Goal: Transaction & Acquisition: Purchase product/service

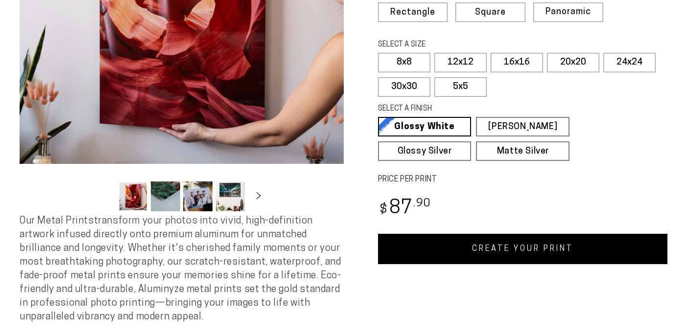
select select "**********"
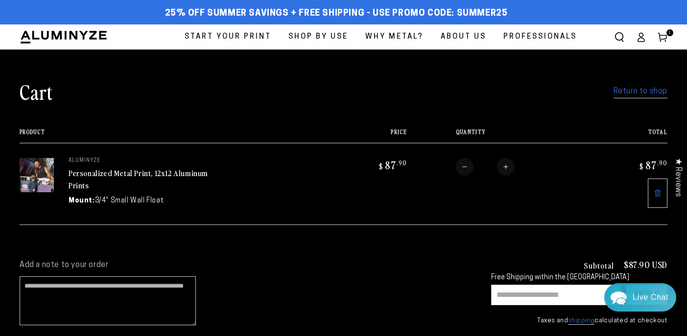
click at [638, 90] on link "Return to shop" at bounding box center [641, 92] width 54 height 14
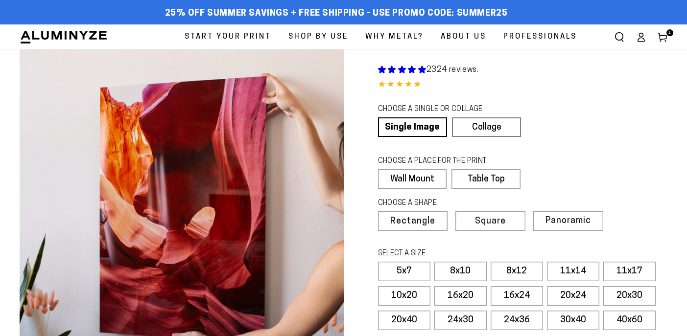
select select "**********"
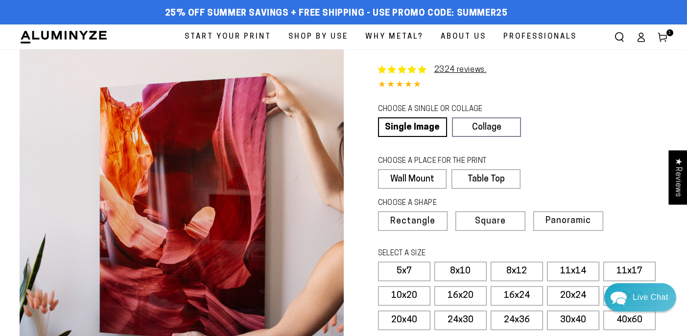
scroll to position [47, 0]
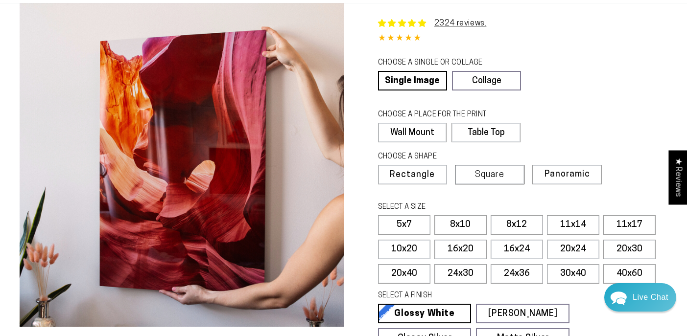
click at [506, 170] on label "Square" at bounding box center [490, 175] width 70 height 20
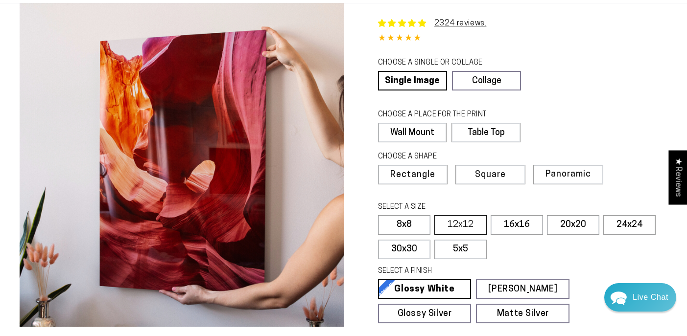
click at [454, 222] on label "12x12" at bounding box center [460, 225] width 52 height 20
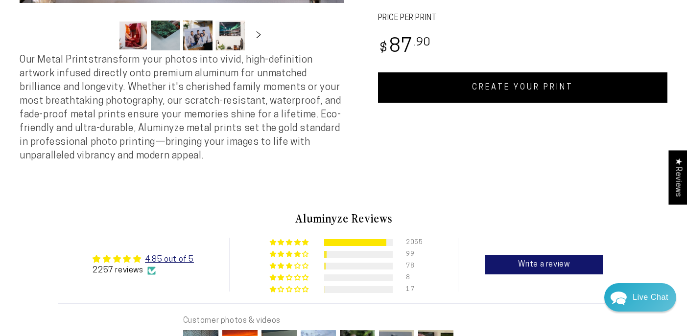
scroll to position [367, 0]
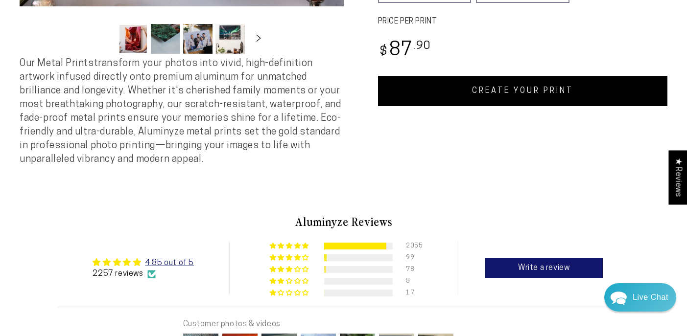
click at [513, 91] on link "CREATE YOUR PRINT" at bounding box center [523, 91] width 290 height 30
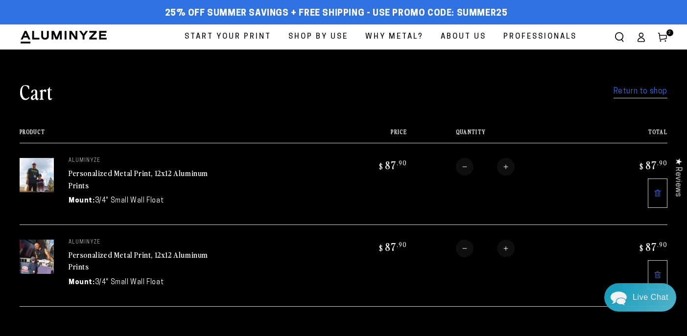
click at [619, 98] on link "Return to shop" at bounding box center [641, 92] width 54 height 14
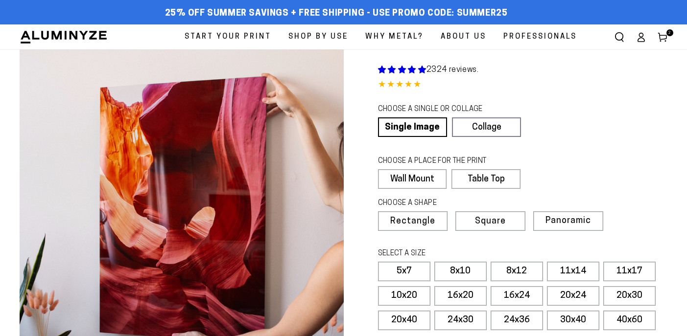
select select "**********"
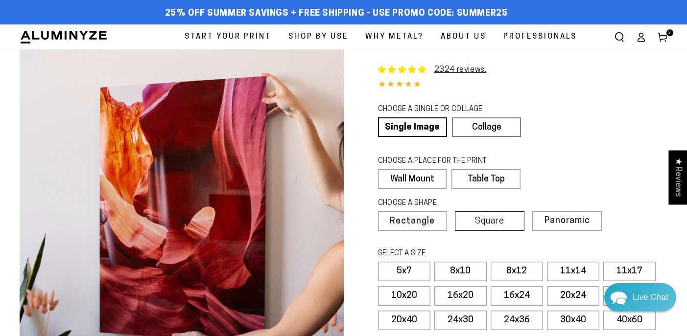
scroll to position [42, 0]
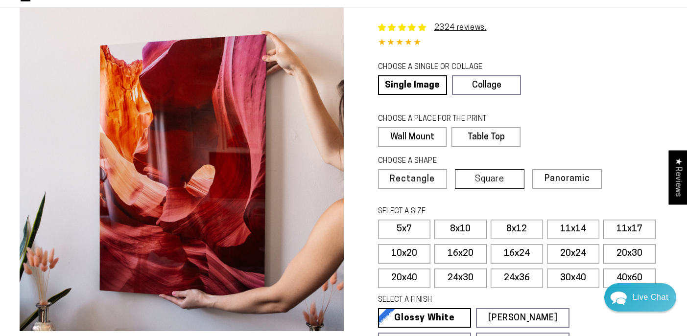
click at [485, 187] on label "Square" at bounding box center [490, 179] width 70 height 20
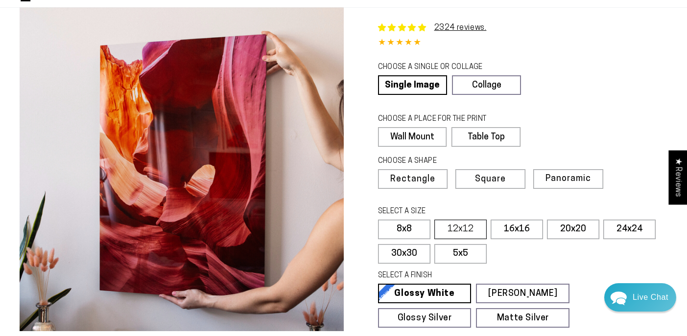
click at [469, 226] on label "12x12" at bounding box center [460, 230] width 52 height 20
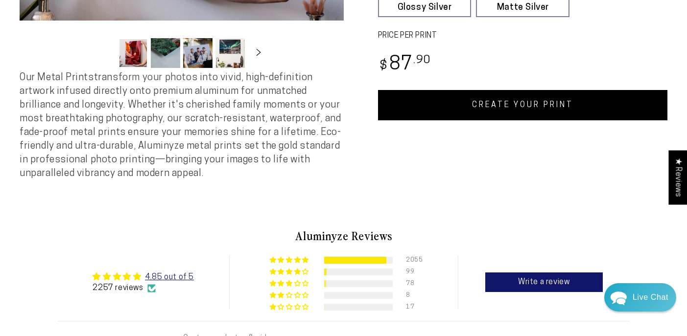
scroll to position [268, 0]
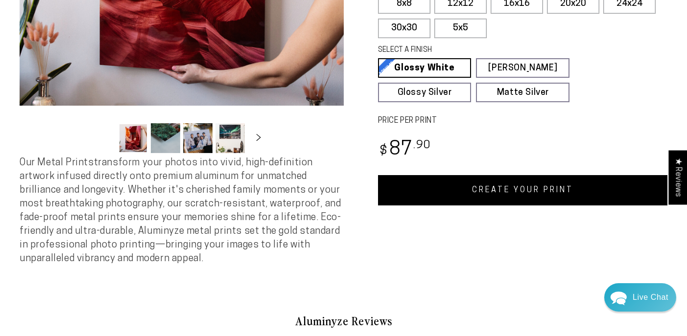
click at [518, 196] on link "CREATE YOUR PRINT" at bounding box center [523, 190] width 290 height 30
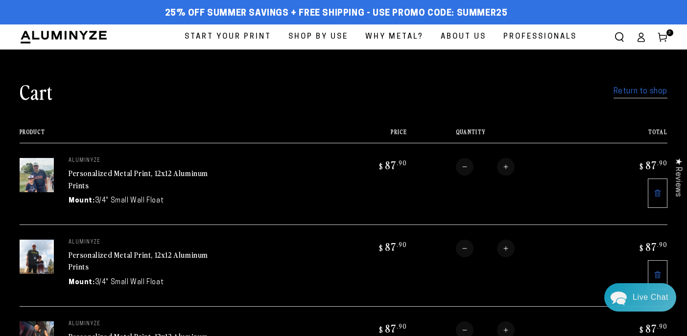
click at [660, 98] on link "Return to shop" at bounding box center [641, 92] width 54 height 14
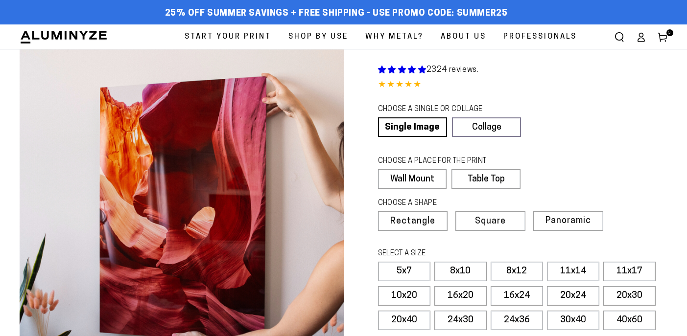
select select "**********"
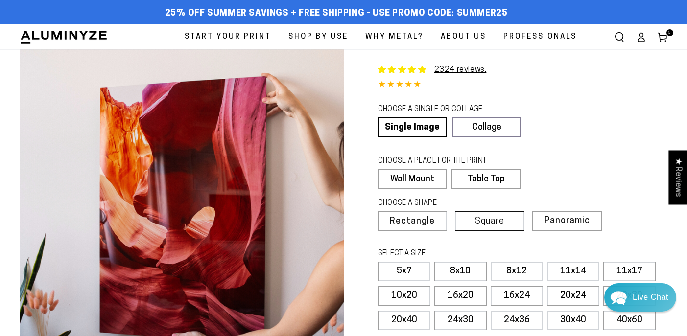
click at [487, 215] on label "Square" at bounding box center [490, 222] width 70 height 20
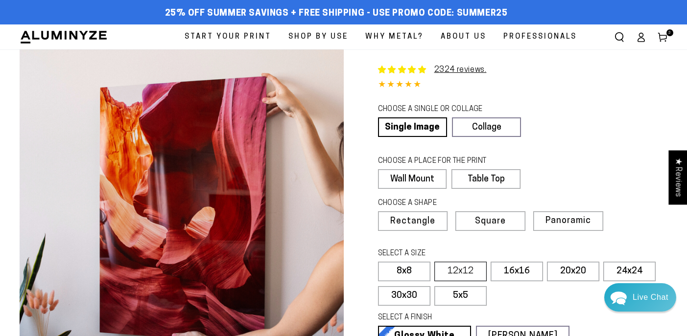
click at [475, 271] on label "12x12" at bounding box center [460, 272] width 52 height 20
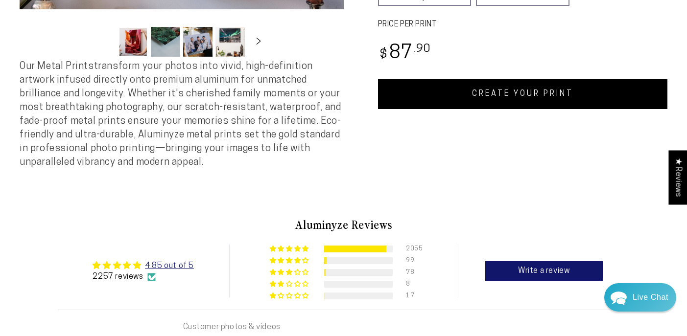
scroll to position [375, 0]
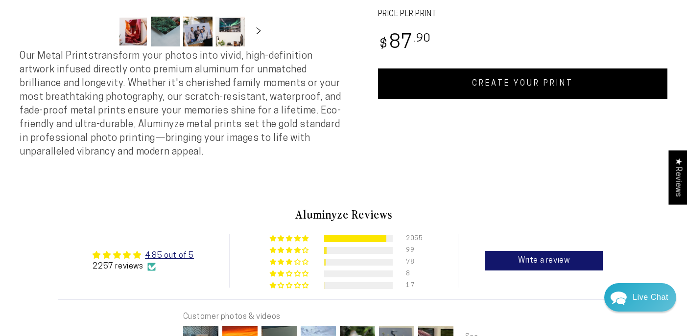
click at [555, 92] on link "CREATE YOUR PRINT" at bounding box center [523, 84] width 290 height 30
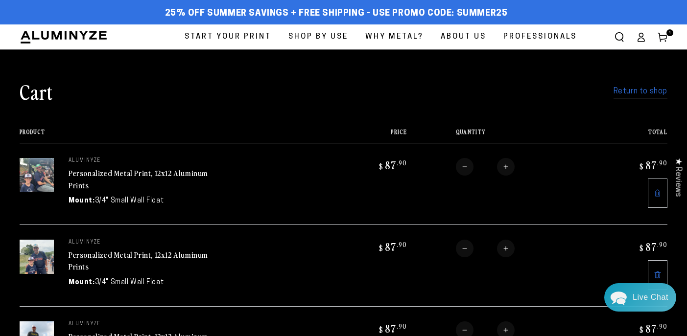
click at [652, 87] on link "Return to shop" at bounding box center [641, 92] width 54 height 14
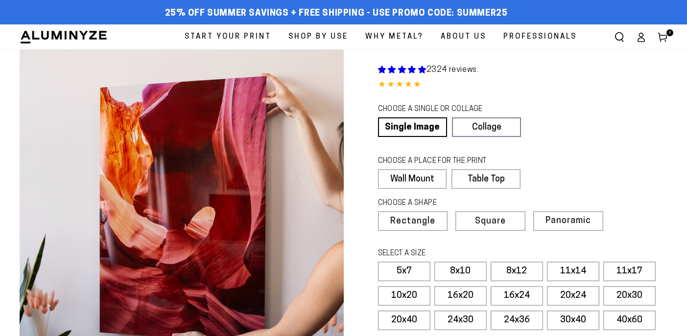
select select "**********"
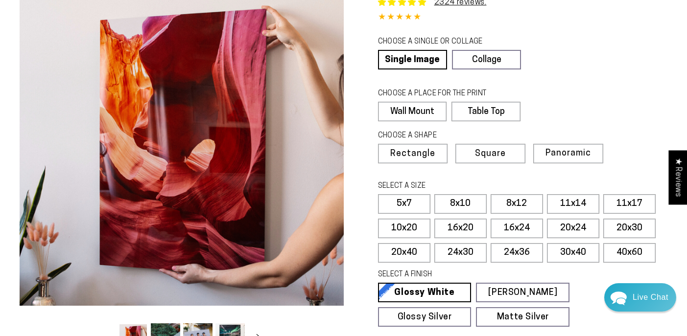
scroll to position [76, 0]
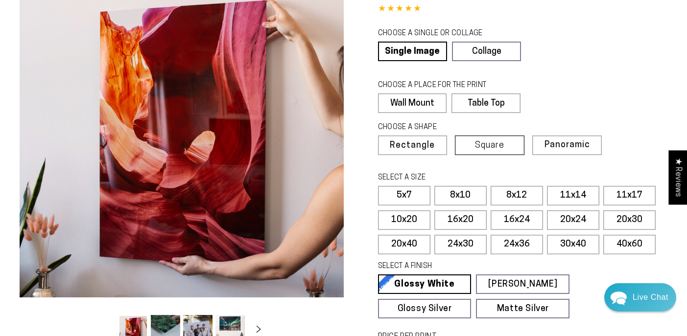
click at [486, 147] on span "Square" at bounding box center [489, 146] width 29 height 9
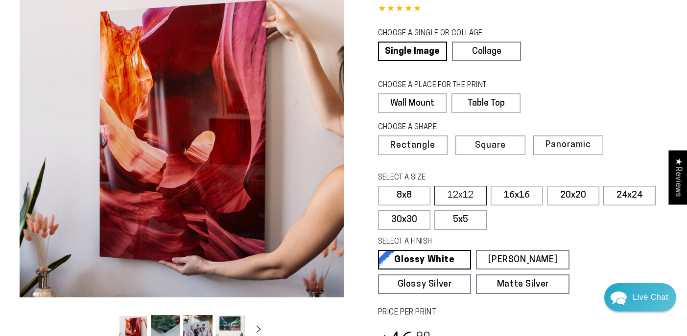
click at [476, 189] on label "12x12" at bounding box center [460, 196] width 52 height 20
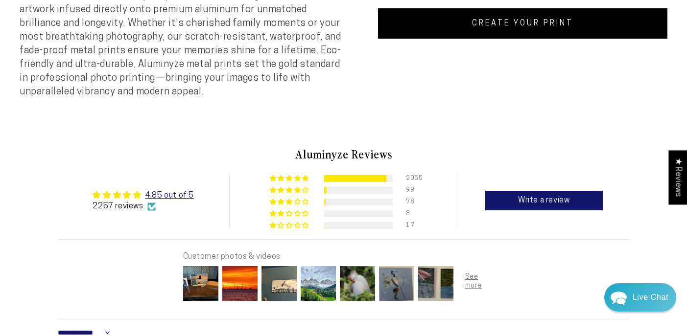
scroll to position [437, 0]
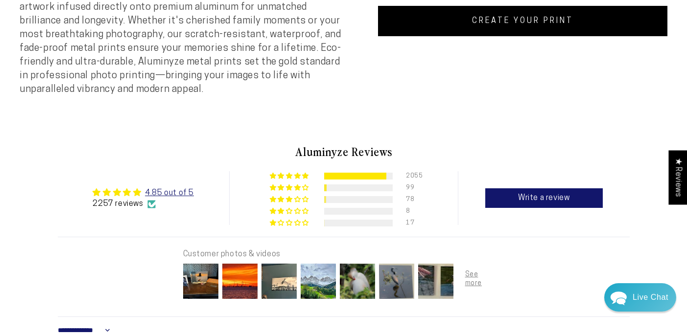
click at [523, 19] on link "CREATE YOUR PRINT" at bounding box center [523, 21] width 290 height 30
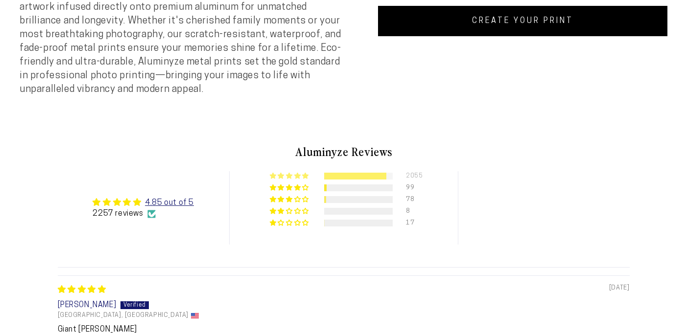
scroll to position [437, 0]
select select "**********"
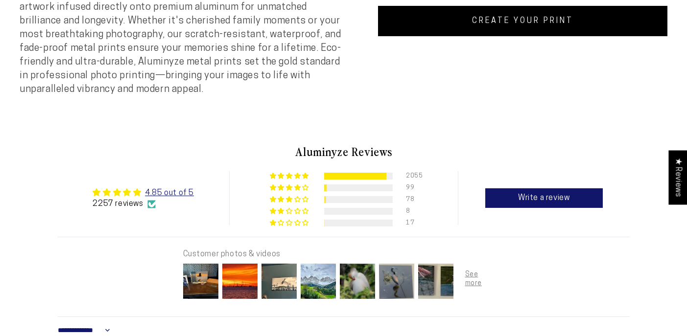
scroll to position [0, 0]
click at [532, 27] on link "CREATE YOUR PRINT" at bounding box center [523, 21] width 290 height 30
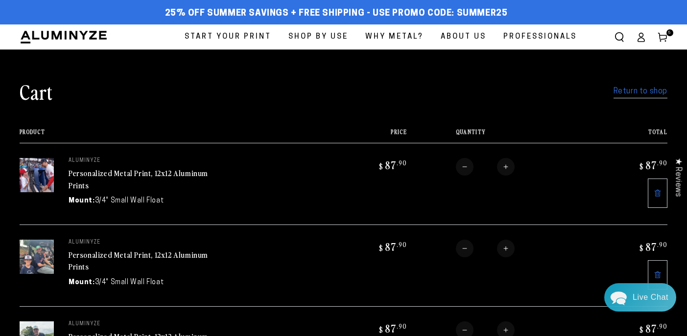
click at [621, 92] on link "Return to shop" at bounding box center [641, 92] width 54 height 14
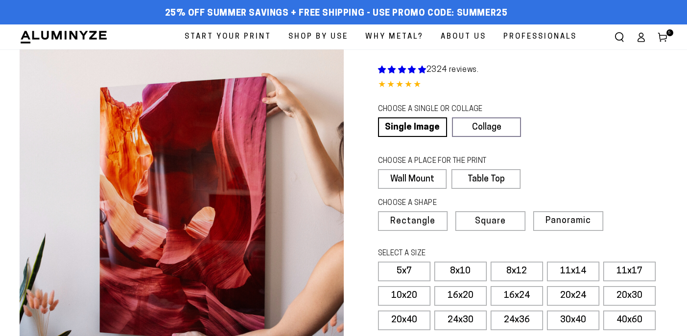
select select "**********"
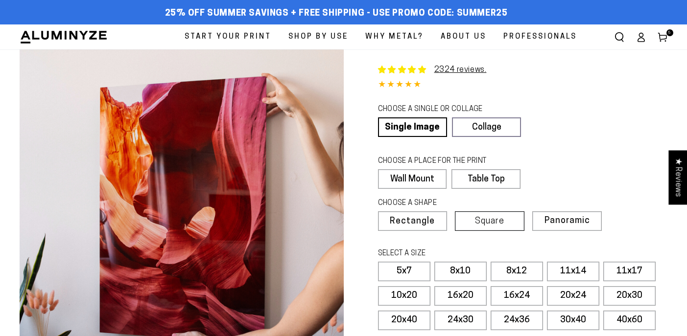
click at [480, 224] on span "Square" at bounding box center [489, 221] width 29 height 9
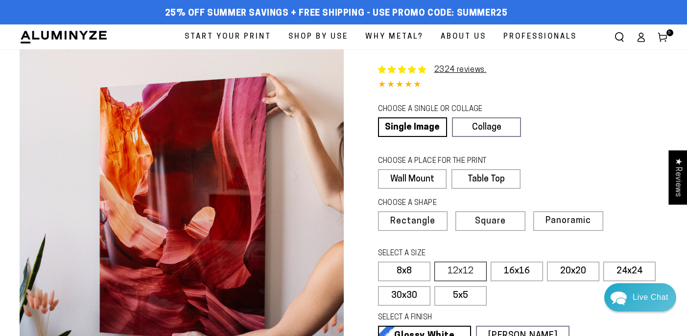
click at [467, 264] on label "12x12" at bounding box center [460, 272] width 52 height 20
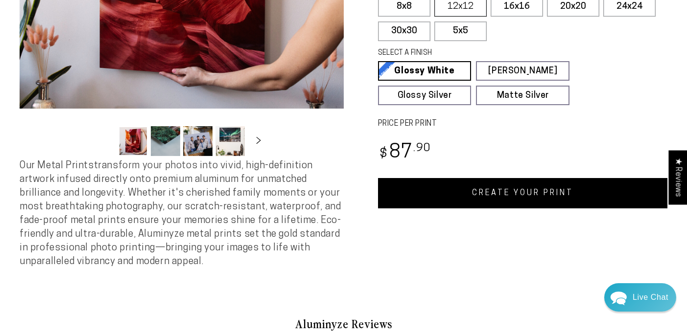
scroll to position [266, 0]
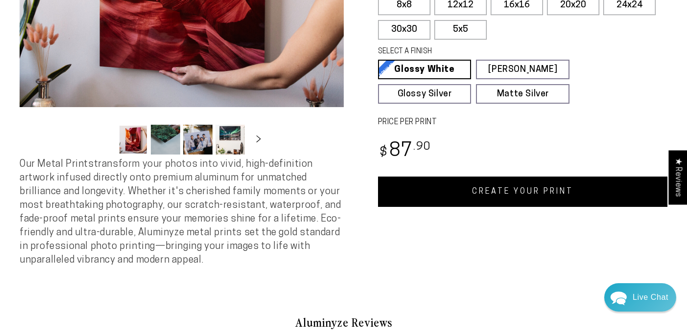
click at [490, 194] on link "CREATE YOUR PRINT" at bounding box center [523, 192] width 290 height 30
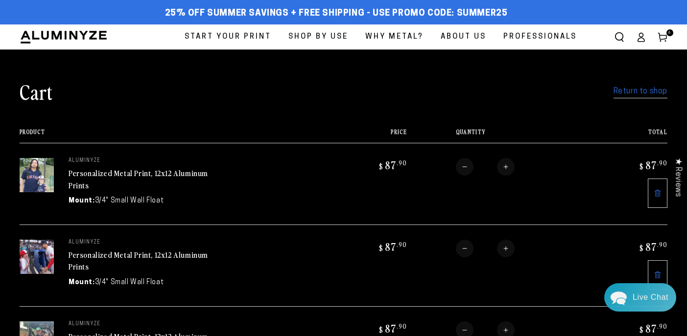
click at [639, 97] on link "Return to shop" at bounding box center [641, 92] width 54 height 14
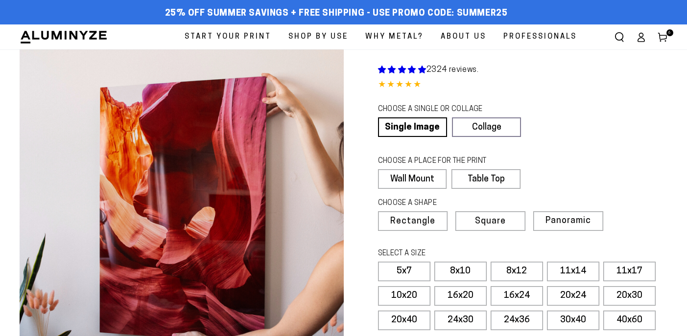
select select "**********"
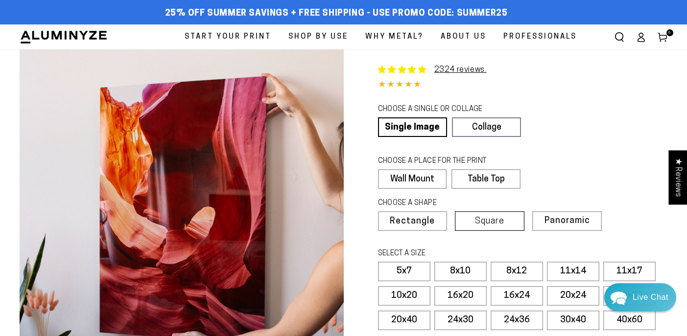
click at [486, 222] on span "Square" at bounding box center [489, 221] width 29 height 9
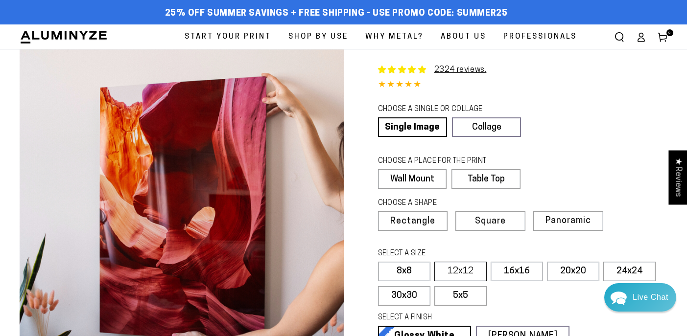
click at [468, 267] on label "12x12" at bounding box center [460, 272] width 52 height 20
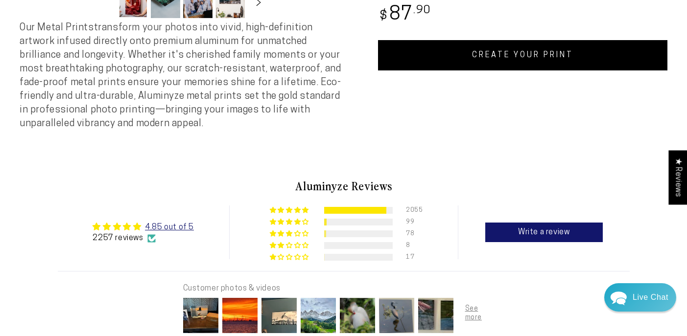
scroll to position [278, 0]
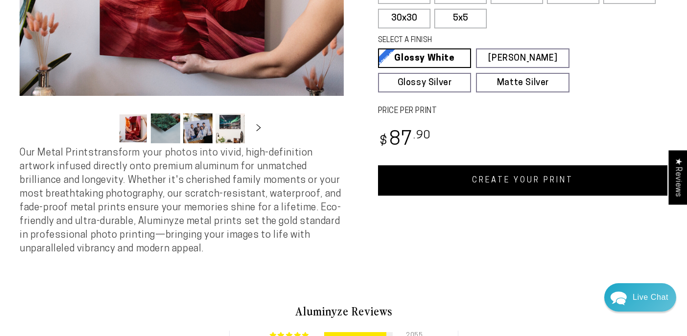
click at [526, 177] on link "CREATE YOUR PRINT" at bounding box center [523, 180] width 290 height 30
select select "**********"
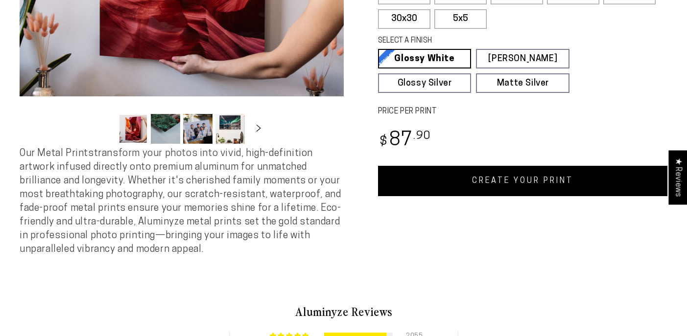
click at [497, 179] on link "CREATE YOUR PRINT" at bounding box center [523, 181] width 290 height 30
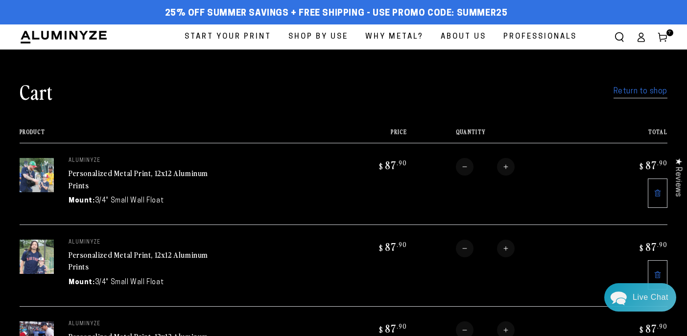
click at [631, 91] on link "Return to shop" at bounding box center [641, 92] width 54 height 14
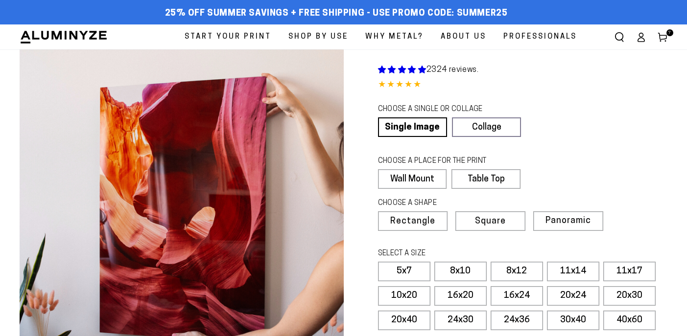
select select "**********"
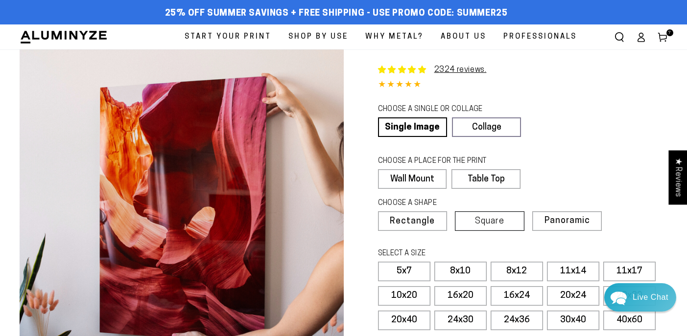
click at [482, 217] on span "Square" at bounding box center [489, 221] width 29 height 9
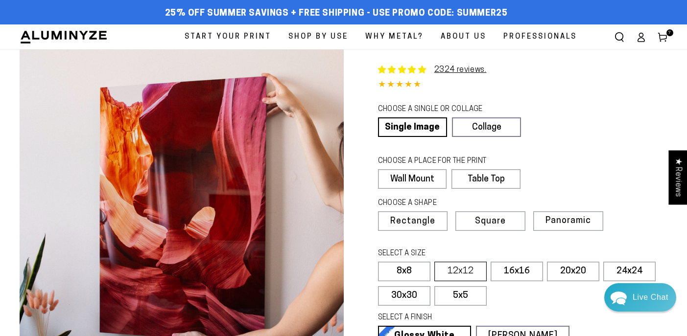
click at [464, 275] on label "12x12" at bounding box center [460, 272] width 52 height 20
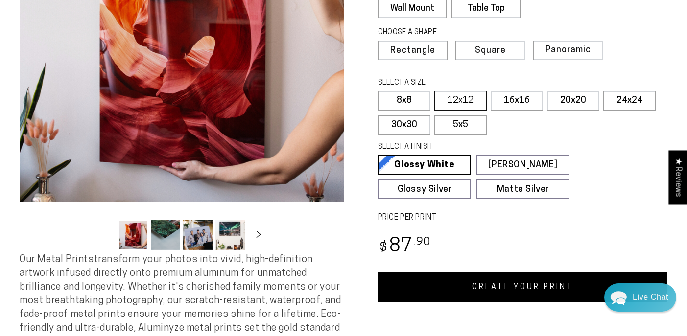
scroll to position [190, 0]
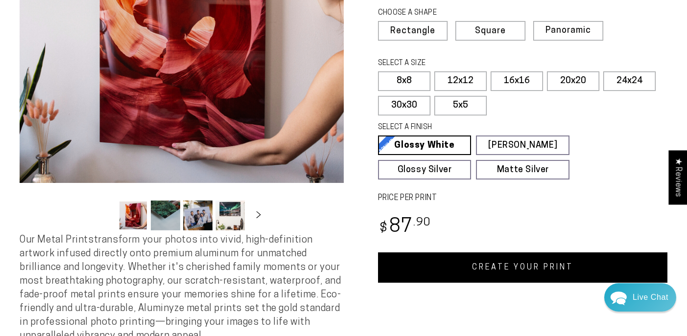
click at [485, 267] on link "CREATE YOUR PRINT" at bounding box center [523, 268] width 290 height 30
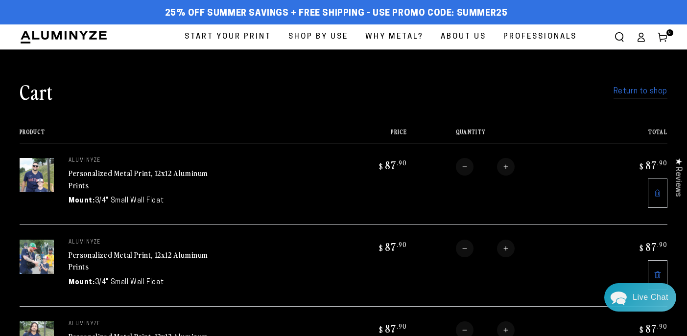
click at [659, 92] on link "Return to shop" at bounding box center [641, 92] width 54 height 14
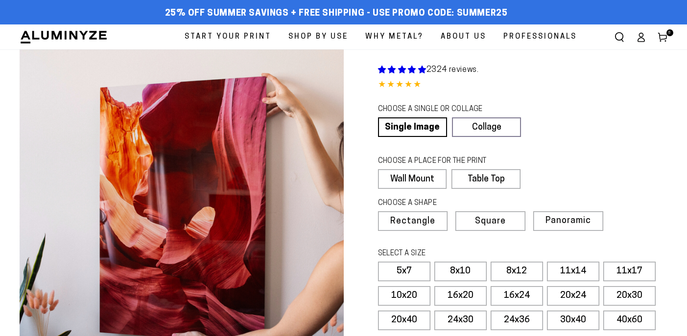
select select "**********"
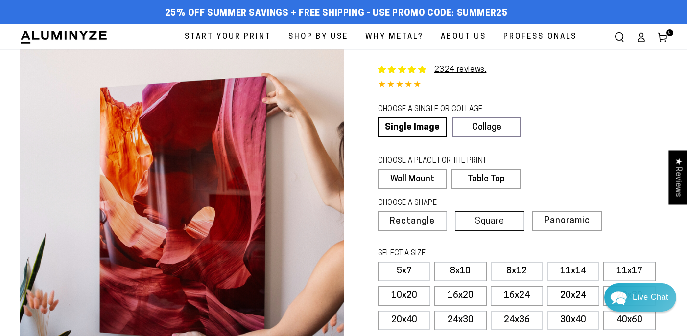
click at [475, 226] on label "Square" at bounding box center [490, 222] width 70 height 20
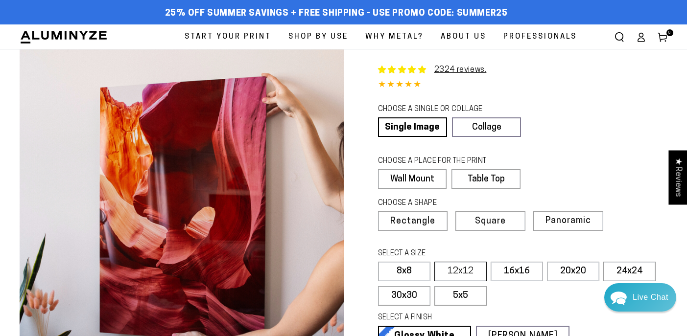
click at [466, 268] on label "12x12" at bounding box center [460, 272] width 52 height 20
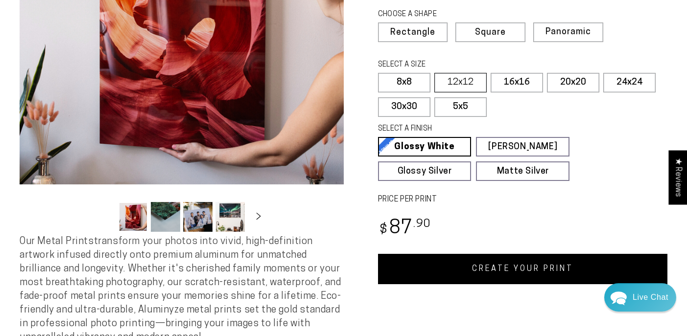
scroll to position [192, 0]
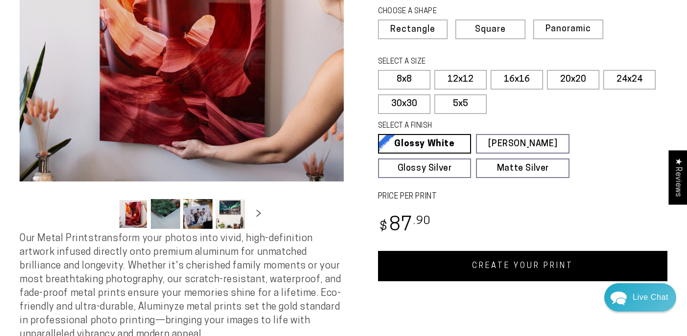
click at [484, 262] on link "CREATE YOUR PRINT" at bounding box center [523, 266] width 290 height 30
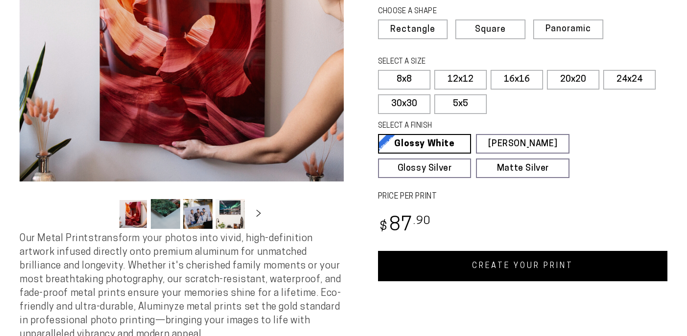
select select "**********"
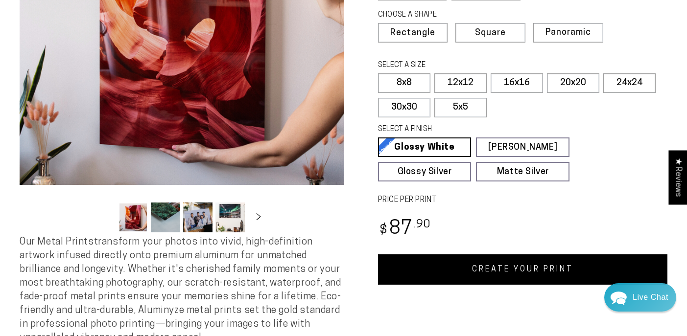
click at [520, 277] on link "CREATE YOUR PRINT" at bounding box center [523, 270] width 290 height 30
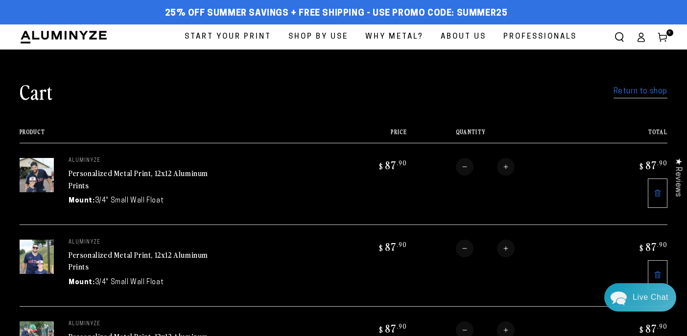
click at [656, 94] on link "Return to shop" at bounding box center [641, 92] width 54 height 14
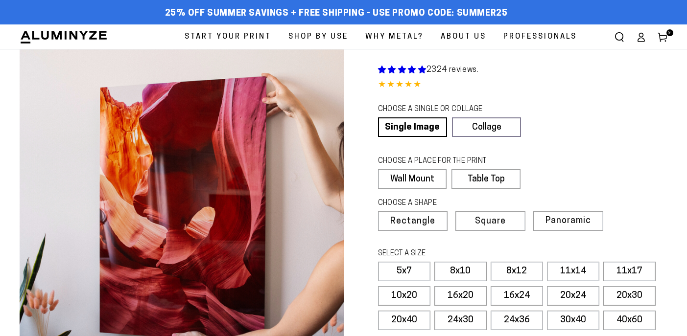
select select "**********"
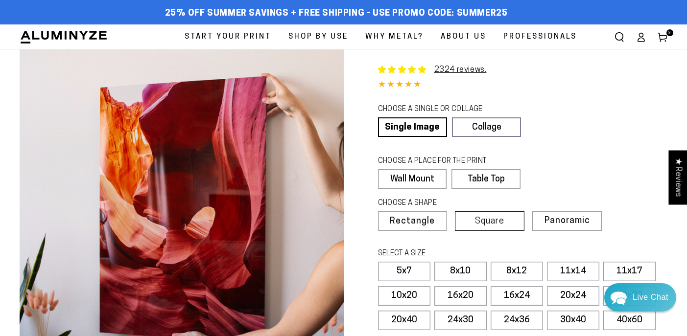
click at [513, 225] on label "Square" at bounding box center [490, 222] width 70 height 20
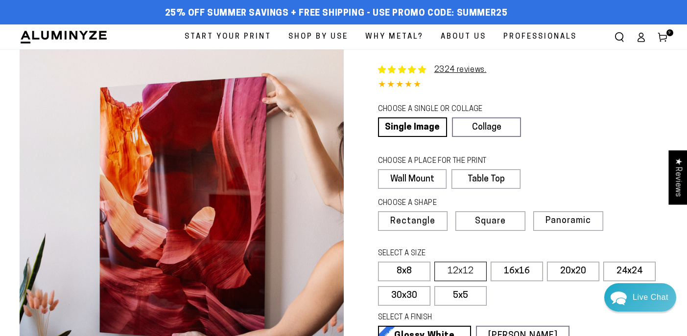
click at [473, 272] on label "12x12" at bounding box center [460, 272] width 52 height 20
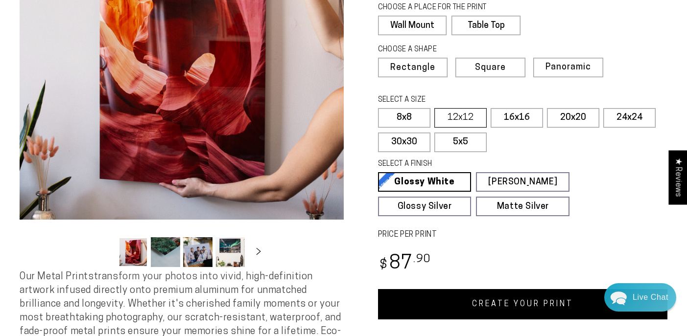
scroll to position [164, 0]
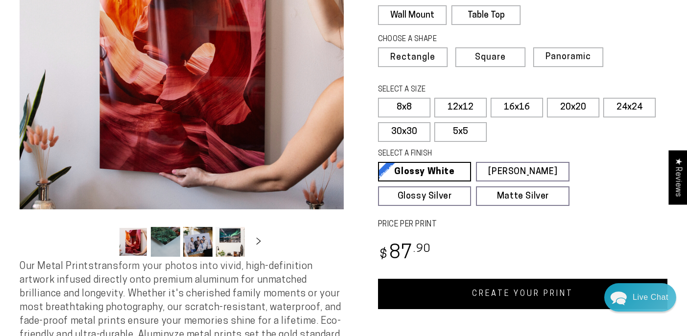
click at [493, 285] on link "CREATE YOUR PRINT" at bounding box center [523, 294] width 290 height 30
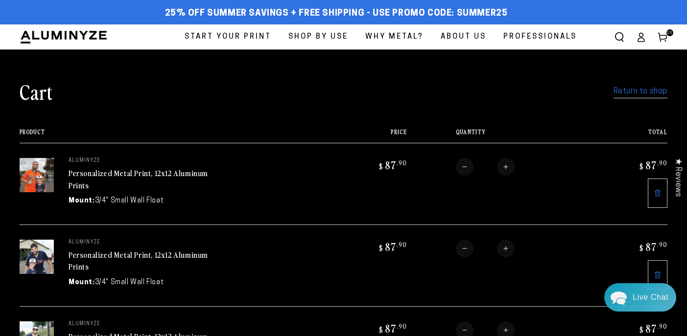
click at [651, 95] on link "Return to shop" at bounding box center [641, 92] width 54 height 14
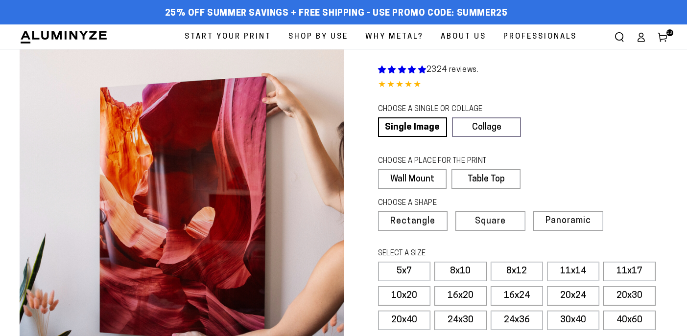
select select "**********"
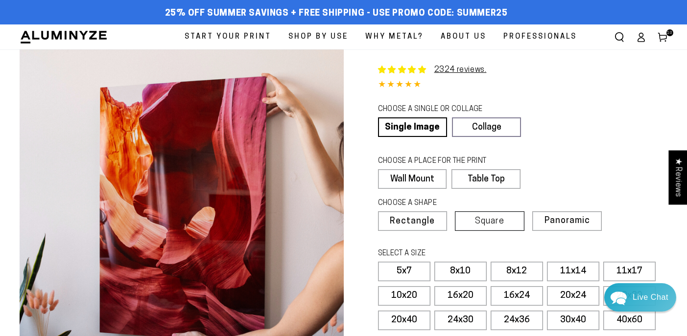
click at [496, 222] on span "Square" at bounding box center [489, 221] width 29 height 9
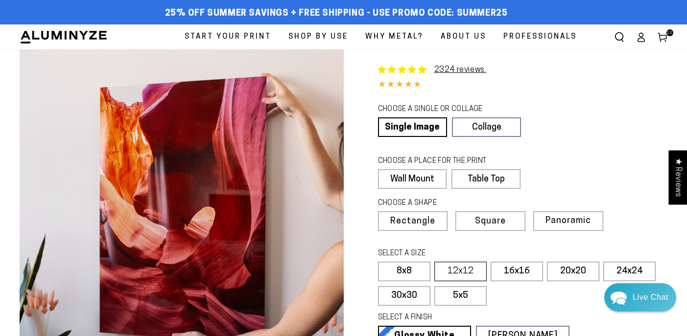
click at [462, 268] on label "12x12" at bounding box center [460, 272] width 52 height 20
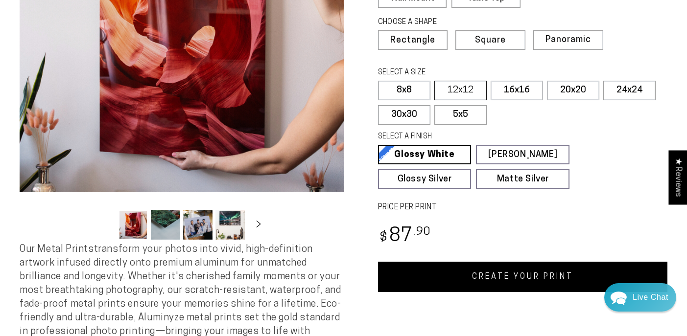
scroll to position [193, 0]
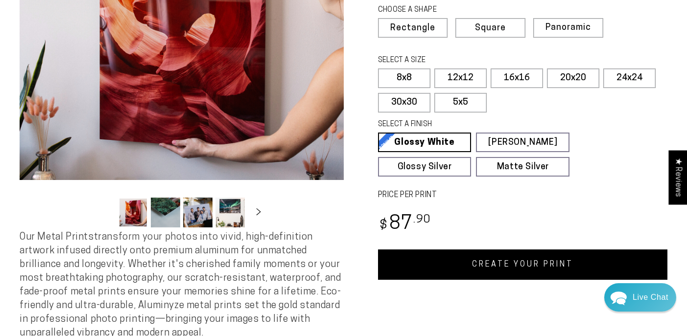
click at [493, 269] on link "CREATE YOUR PRINT" at bounding box center [523, 265] width 290 height 30
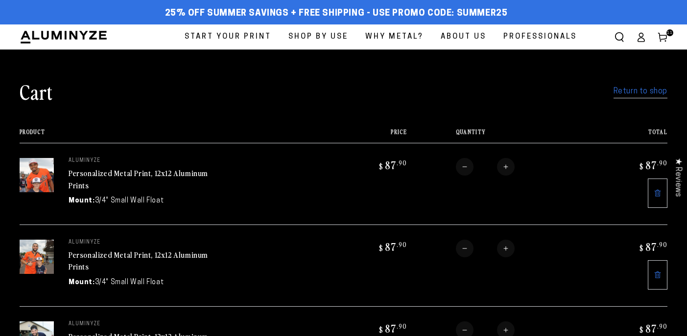
click at [636, 90] on link "Return to shop" at bounding box center [641, 92] width 54 height 14
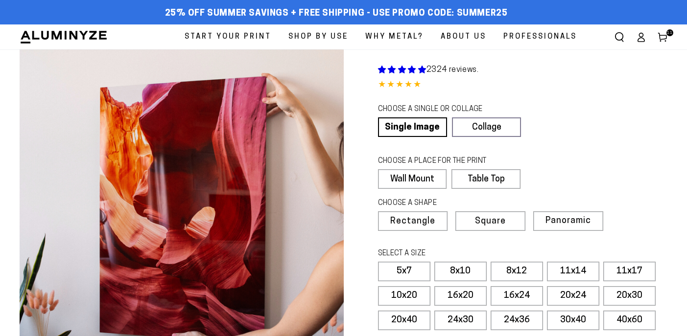
select select "**********"
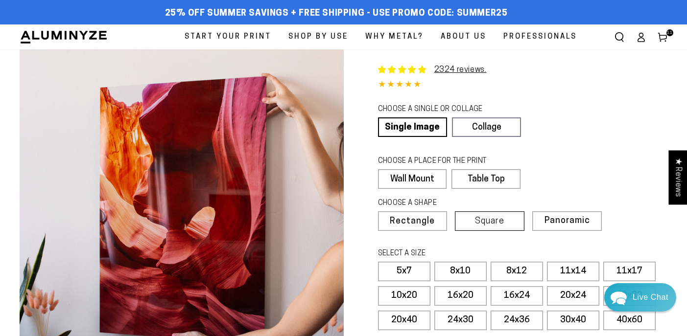
click at [489, 220] on span "Square" at bounding box center [489, 221] width 29 height 9
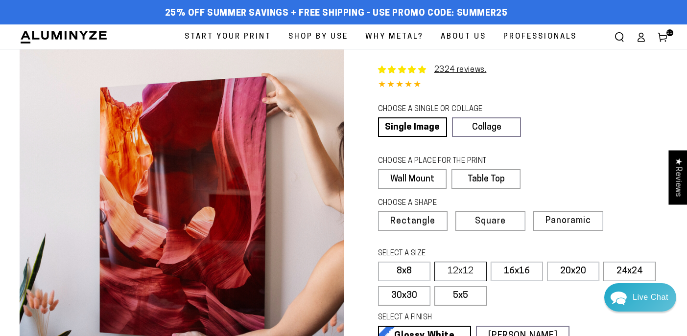
click at [474, 268] on label "12x12" at bounding box center [460, 272] width 52 height 20
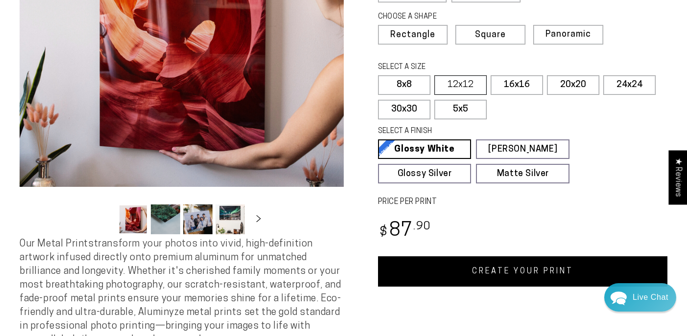
scroll to position [186, 0]
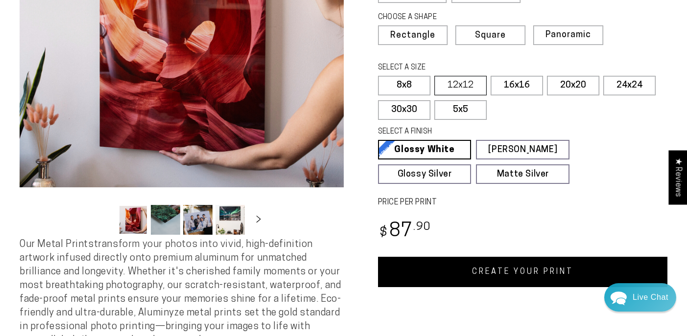
click at [474, 268] on link "CREATE YOUR PRINT" at bounding box center [523, 272] width 290 height 30
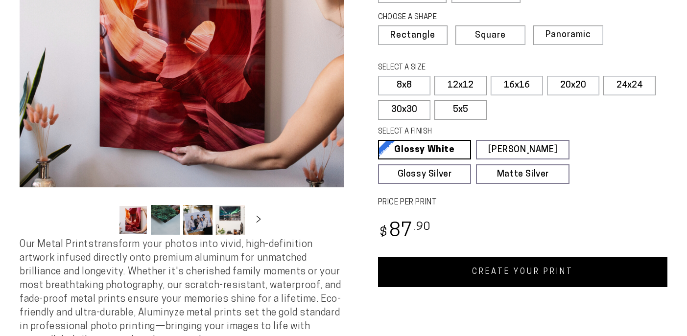
scroll to position [186, 0]
select select "**********"
click at [494, 266] on link "CREATE YOUR PRINT" at bounding box center [523, 272] width 290 height 30
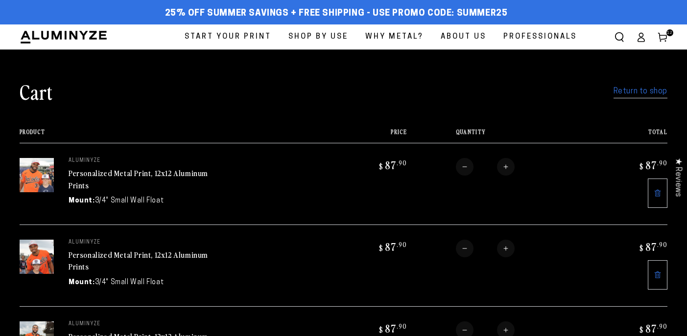
click at [661, 92] on link "Return to shop" at bounding box center [641, 92] width 54 height 14
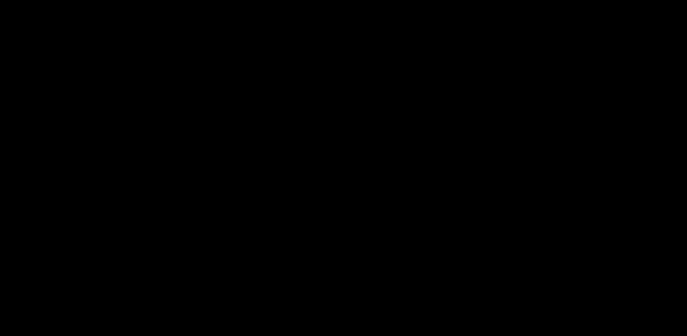
select select "**********"
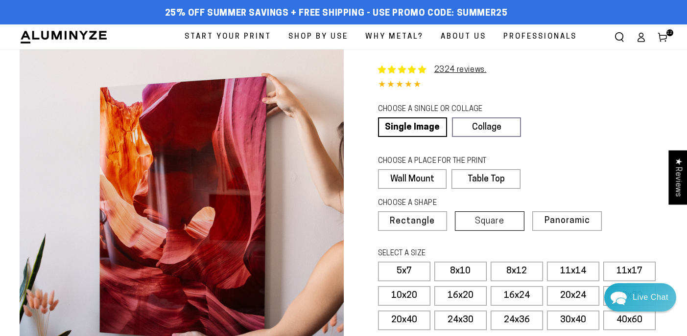
click at [492, 221] on span "Square" at bounding box center [489, 221] width 29 height 9
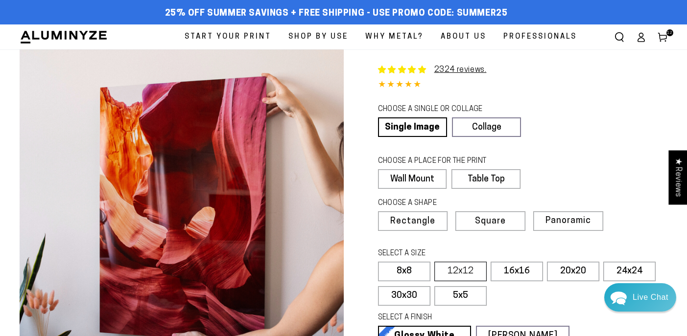
click at [457, 273] on label "12x12" at bounding box center [460, 272] width 52 height 20
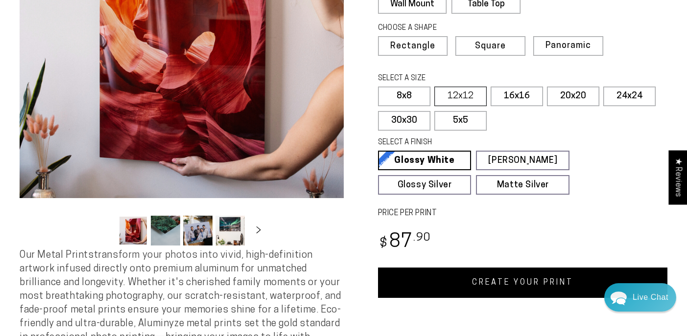
scroll to position [186, 0]
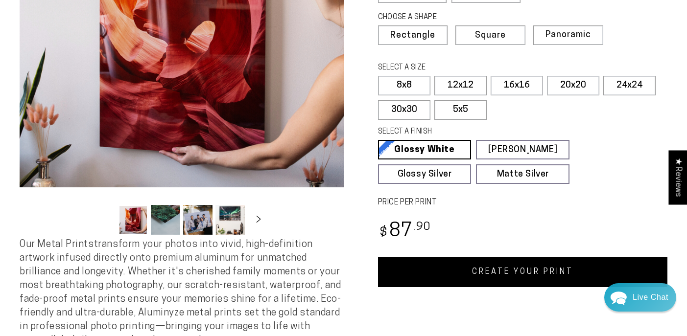
click at [482, 270] on link "CREATE YOUR PRINT" at bounding box center [523, 272] width 290 height 30
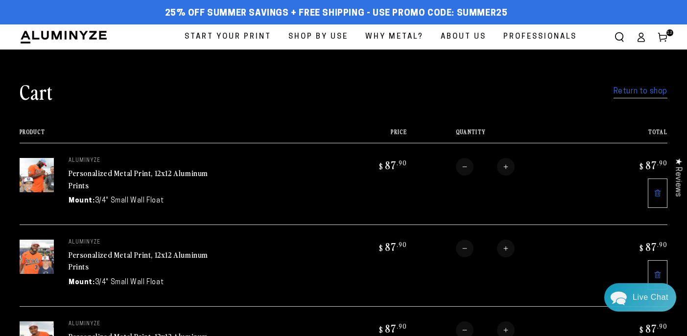
click at [632, 88] on link "Return to shop" at bounding box center [641, 92] width 54 height 14
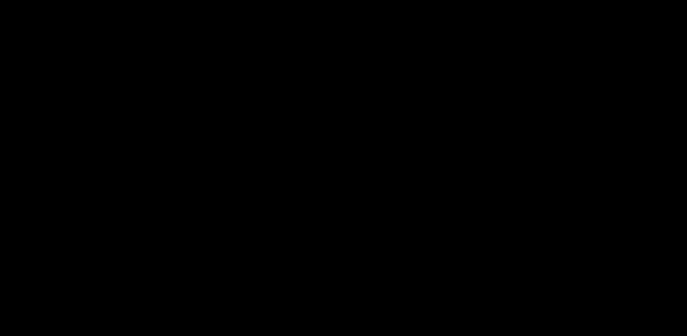
select select "**********"
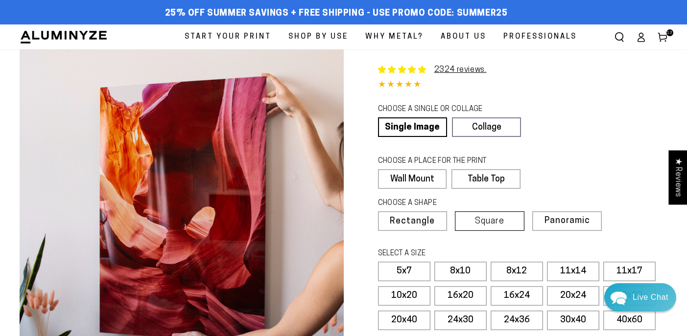
click at [503, 217] on span "Square" at bounding box center [489, 221] width 29 height 9
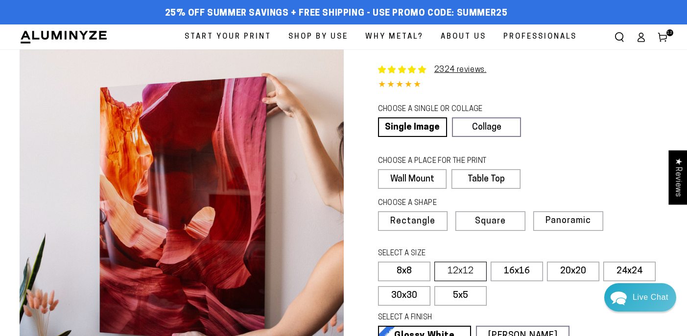
click at [471, 276] on label "12x12" at bounding box center [460, 272] width 52 height 20
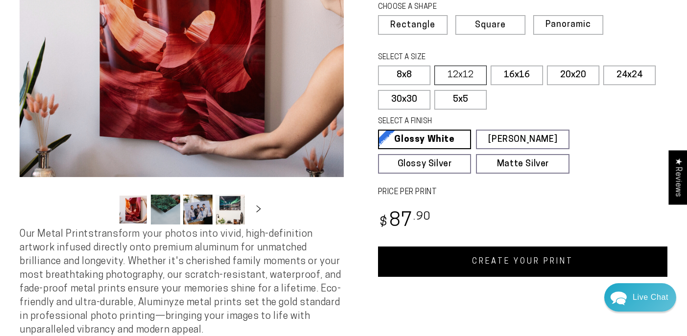
scroll to position [246, 0]
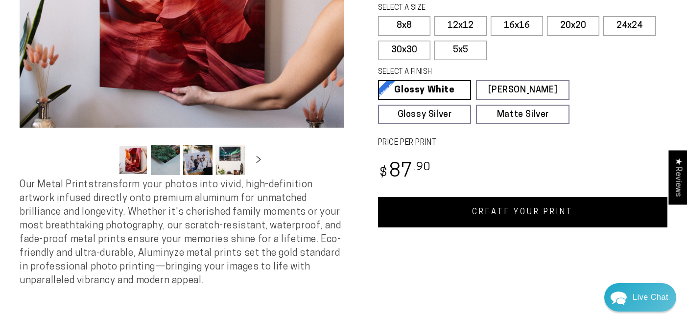
click at [505, 211] on link "CREATE YOUR PRINT" at bounding box center [523, 212] width 290 height 30
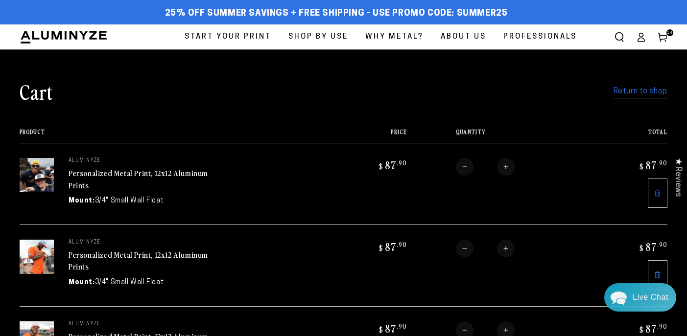
click at [642, 99] on div "Cart Return to shop" at bounding box center [344, 91] width 648 height 25
click at [642, 92] on link "Return to shop" at bounding box center [641, 92] width 54 height 14
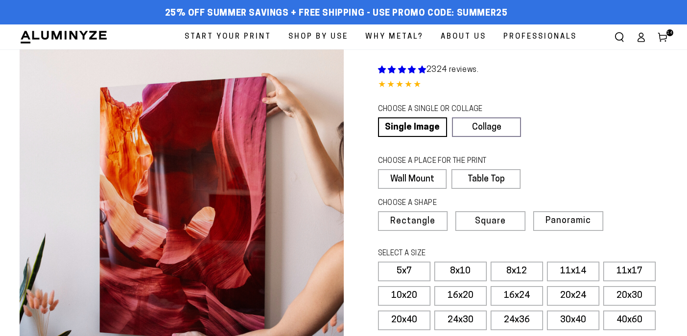
select select "**********"
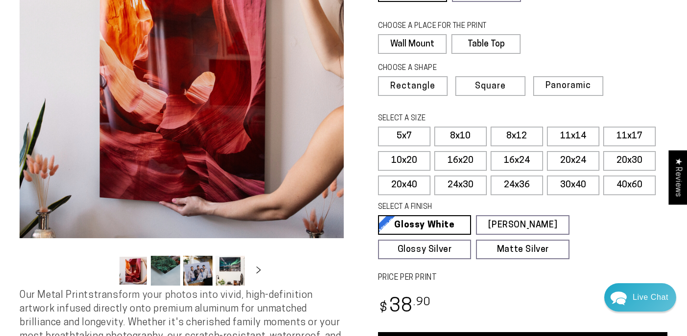
scroll to position [138, 0]
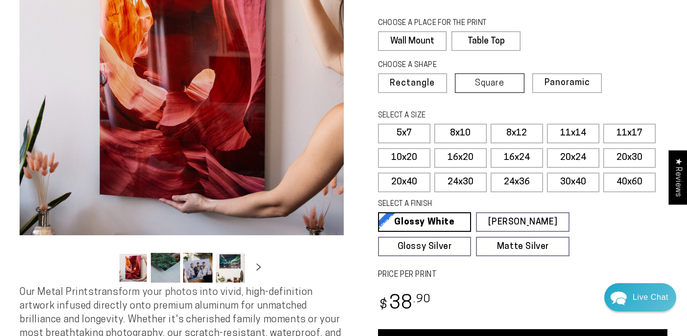
click at [489, 88] on label "Square" at bounding box center [490, 83] width 70 height 20
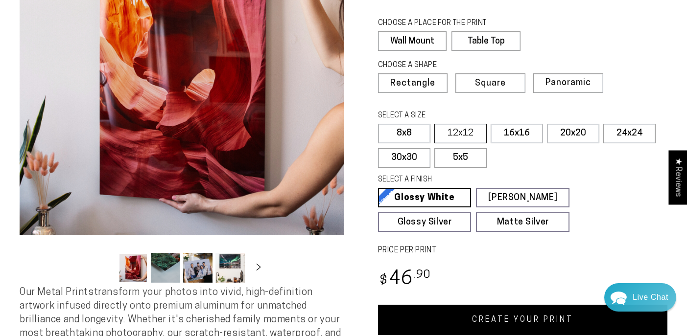
click at [467, 127] on label "12x12" at bounding box center [460, 134] width 52 height 20
click at [508, 316] on link "CREATE YOUR PRINT" at bounding box center [523, 320] width 290 height 30
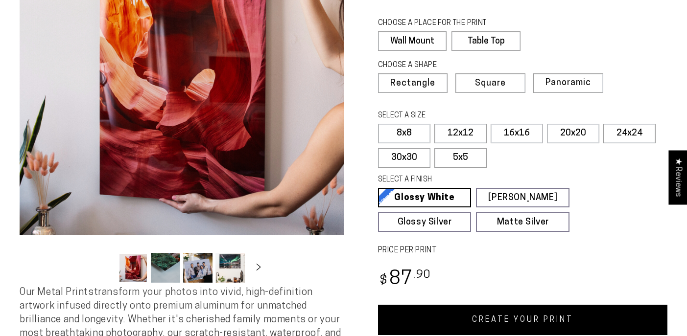
select select "**********"
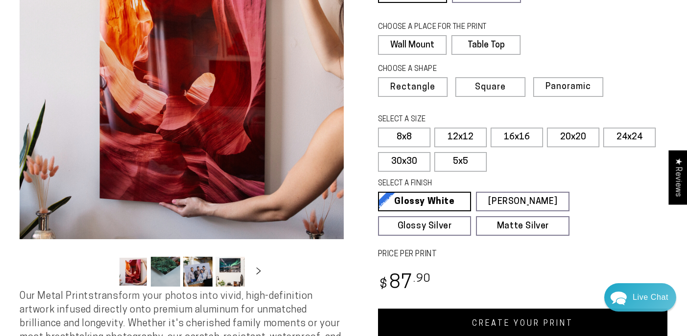
click at [542, 318] on link "CREATE YOUR PRINT" at bounding box center [523, 324] width 290 height 30
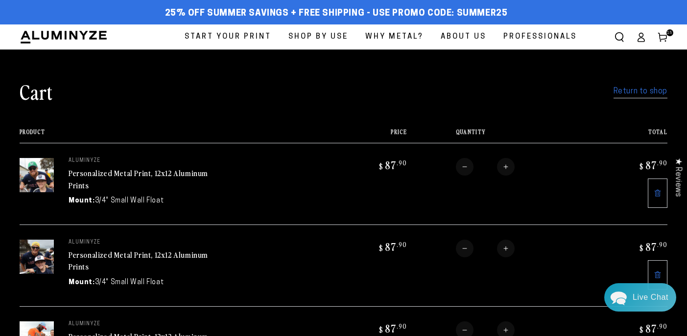
click at [649, 91] on link "Return to shop" at bounding box center [641, 92] width 54 height 14
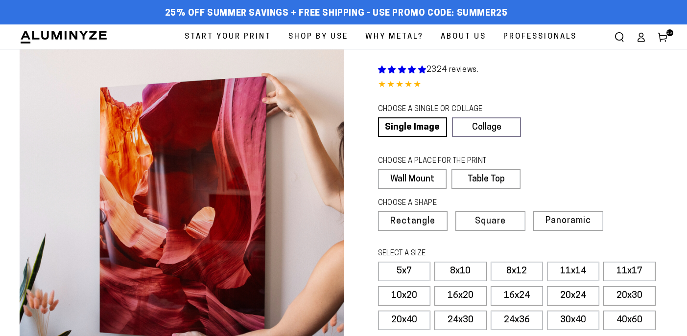
select select "**********"
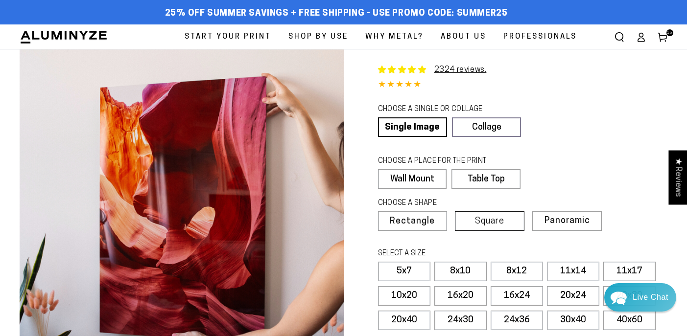
click at [490, 222] on span "Square" at bounding box center [489, 221] width 29 height 9
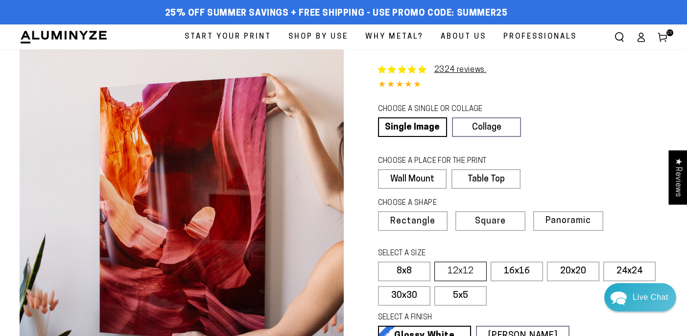
click at [463, 269] on label "12x12" at bounding box center [460, 272] width 52 height 20
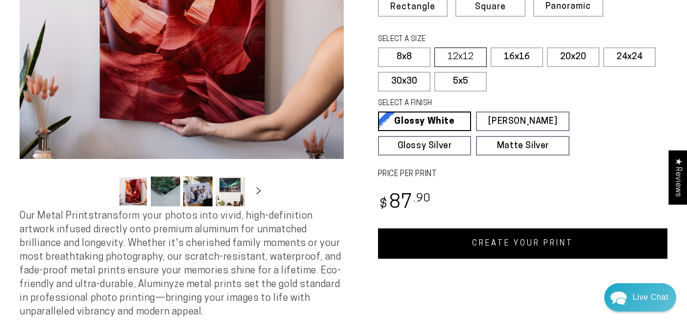
scroll to position [216, 0]
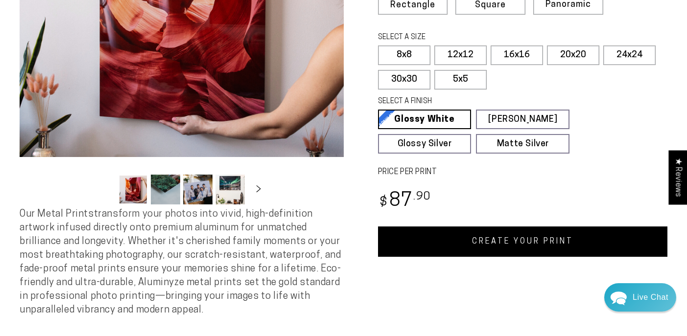
click at [505, 235] on link "CREATE YOUR PRINT" at bounding box center [523, 242] width 290 height 30
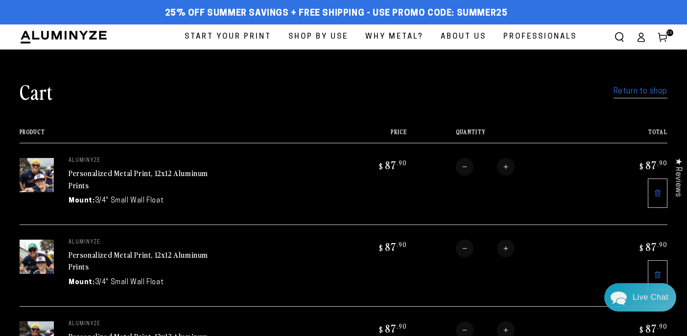
click at [644, 88] on link "Return to shop" at bounding box center [641, 92] width 54 height 14
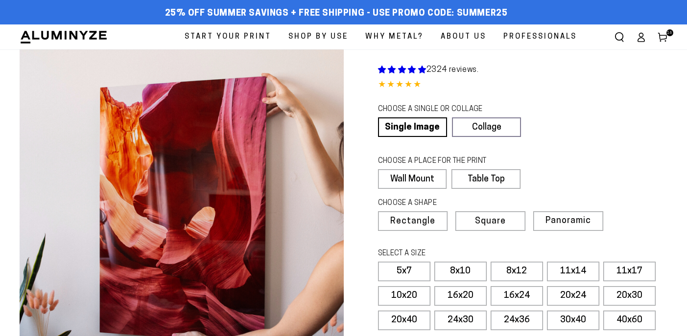
select select "**********"
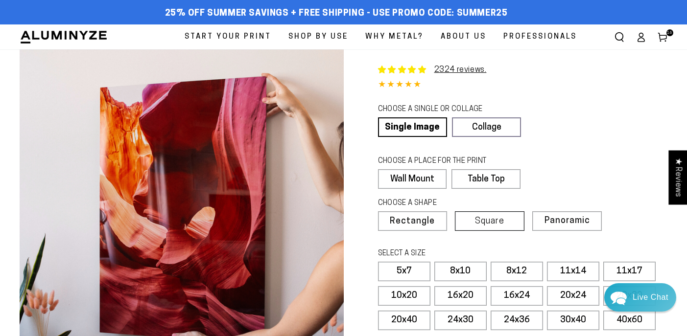
click at [496, 218] on span "Square" at bounding box center [489, 221] width 29 height 9
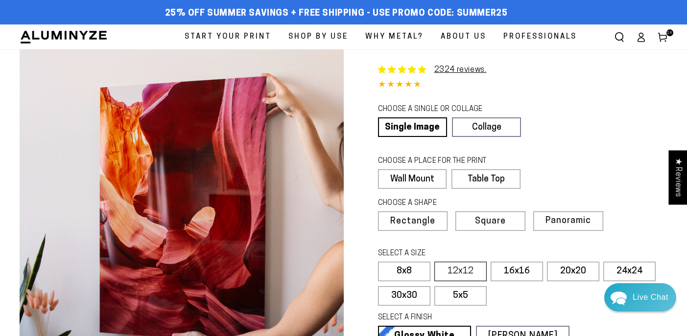
click at [449, 277] on label "12x12" at bounding box center [460, 272] width 52 height 20
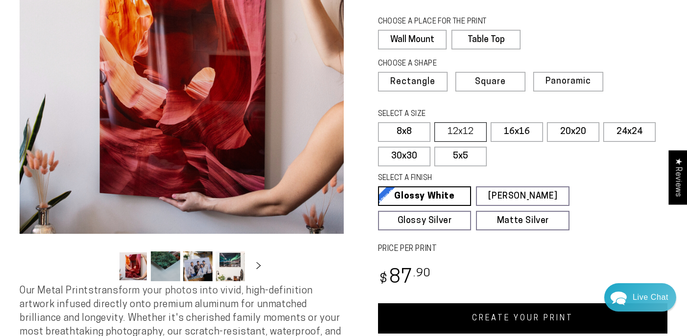
scroll to position [151, 0]
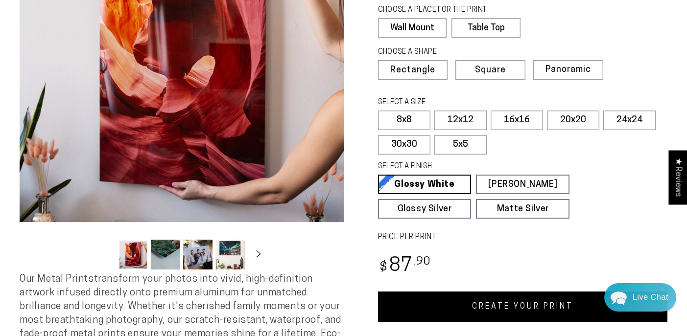
click at [476, 305] on link "CREATE YOUR PRINT" at bounding box center [523, 307] width 290 height 30
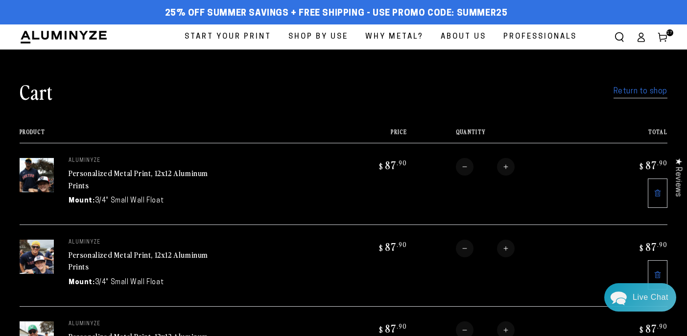
click at [662, 95] on link "Return to shop" at bounding box center [641, 92] width 54 height 14
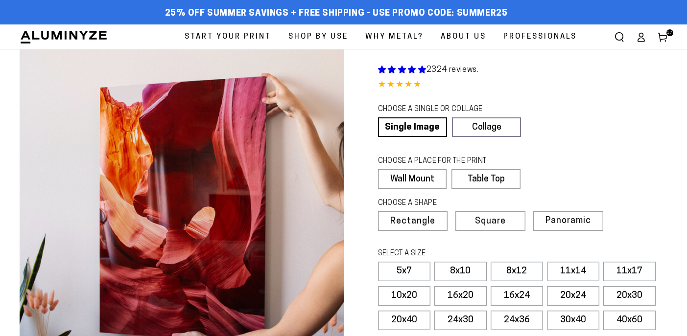
select select "**********"
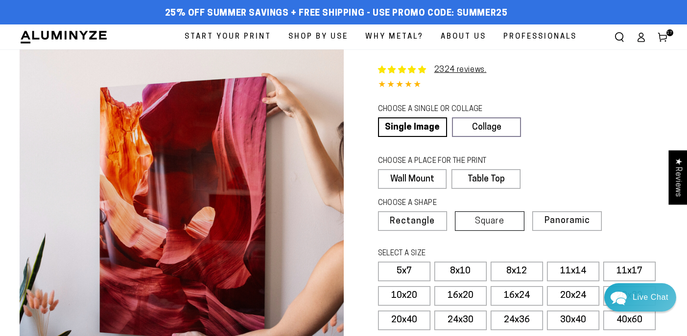
click at [483, 221] on span "Square" at bounding box center [489, 221] width 29 height 9
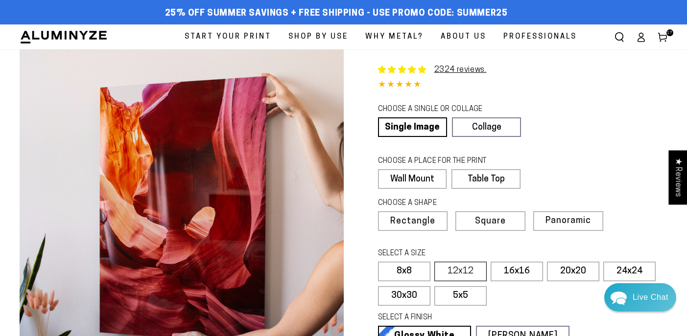
click at [466, 274] on label "12x12" at bounding box center [460, 272] width 52 height 20
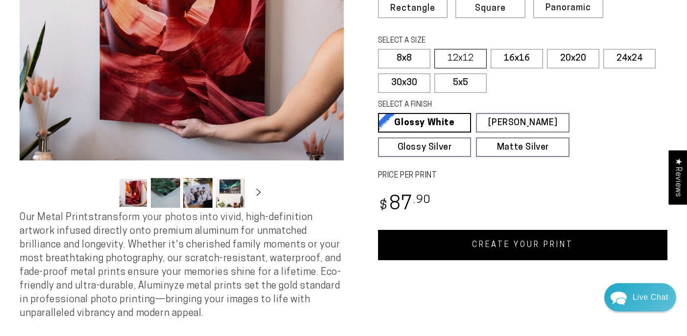
scroll to position [213, 0]
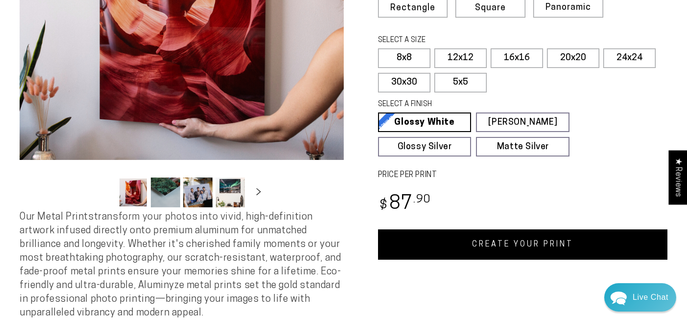
click at [513, 241] on link "CREATE YOUR PRINT" at bounding box center [523, 245] width 290 height 30
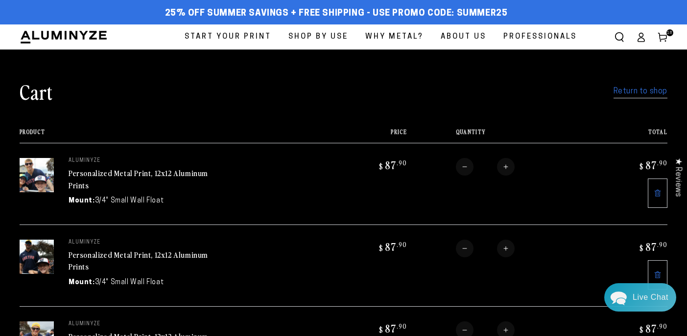
click at [628, 92] on link "Return to shop" at bounding box center [641, 92] width 54 height 14
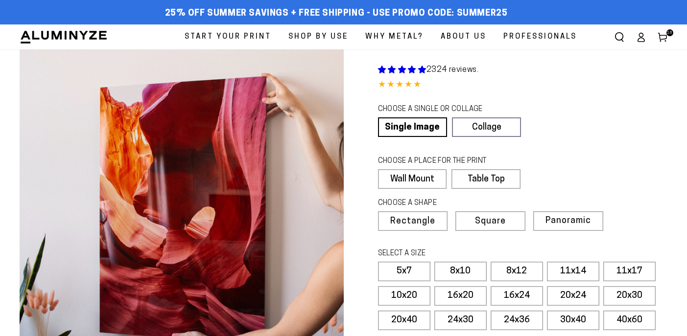
select select "**********"
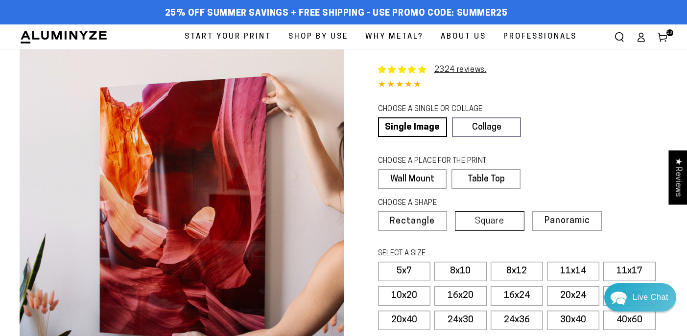
click at [480, 220] on span "Square" at bounding box center [489, 221] width 29 height 9
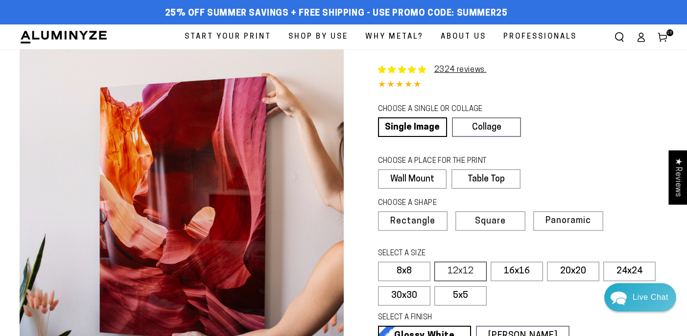
click at [472, 271] on label "12x12" at bounding box center [460, 272] width 52 height 20
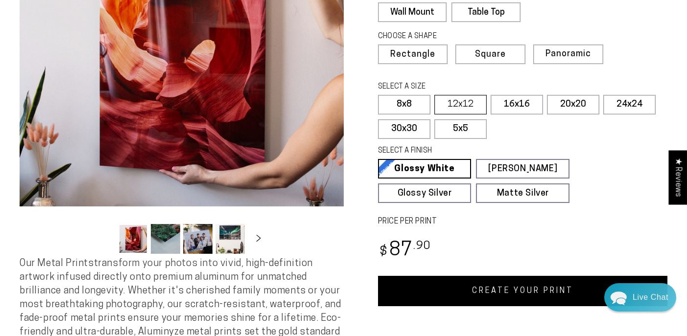
scroll to position [197, 0]
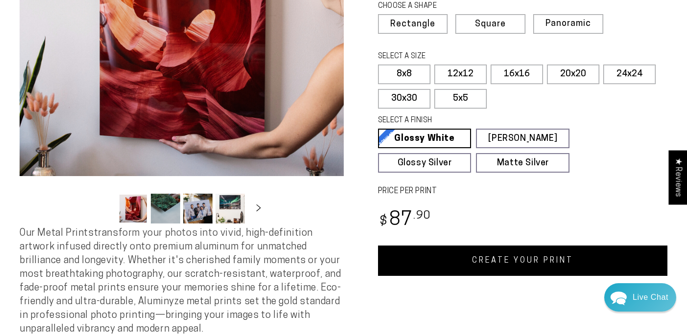
click at [473, 265] on link "CREATE YOUR PRINT" at bounding box center [523, 261] width 290 height 30
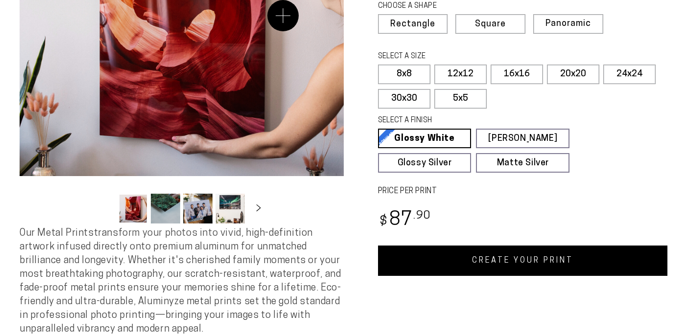
select select "**********"
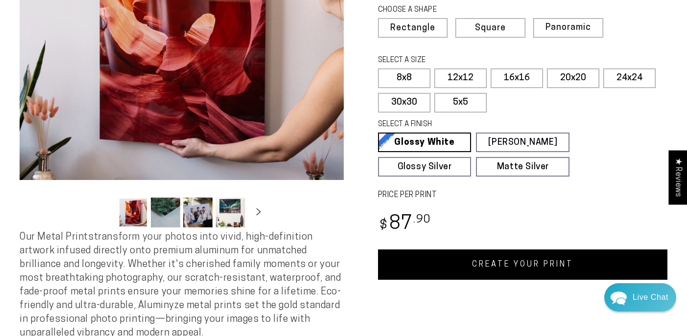
click at [519, 269] on link "CREATE YOUR PRINT" at bounding box center [523, 265] width 290 height 30
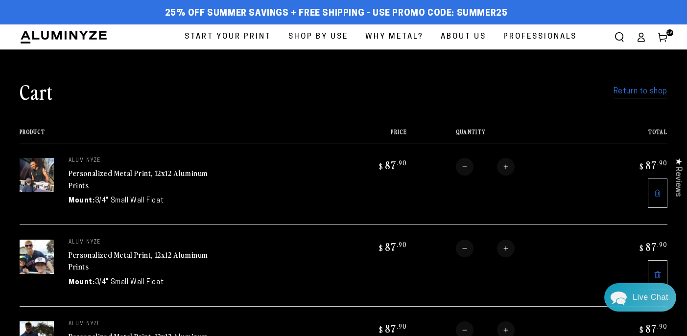
click at [640, 38] on icon at bounding box center [641, 40] width 6 height 4
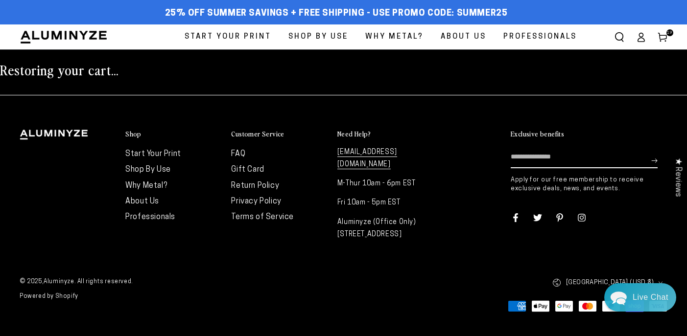
click at [660, 35] on use at bounding box center [662, 37] width 8 height 9
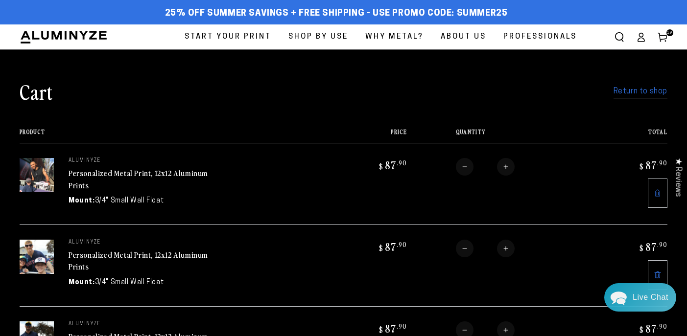
click at [642, 36] on ellipse at bounding box center [641, 35] width 4 height 4
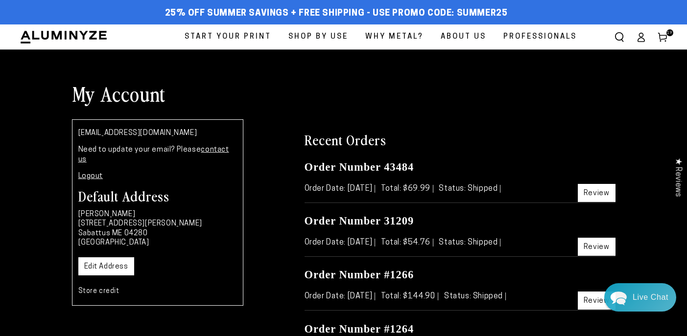
click at [221, 40] on span "Start Your Print" at bounding box center [228, 36] width 87 height 13
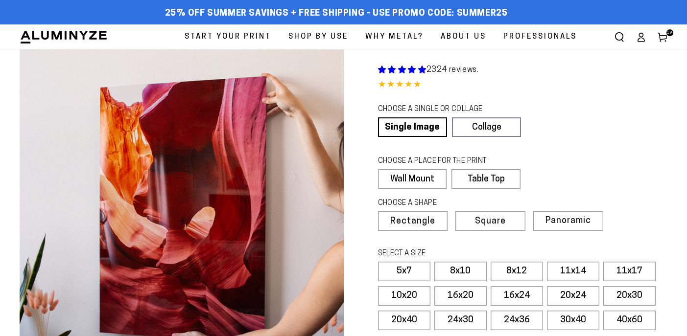
select select "**********"
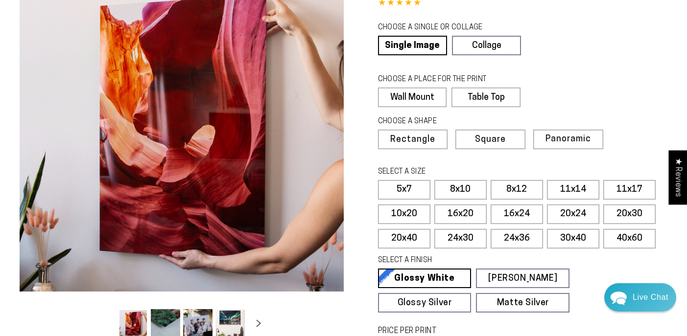
scroll to position [83, 0]
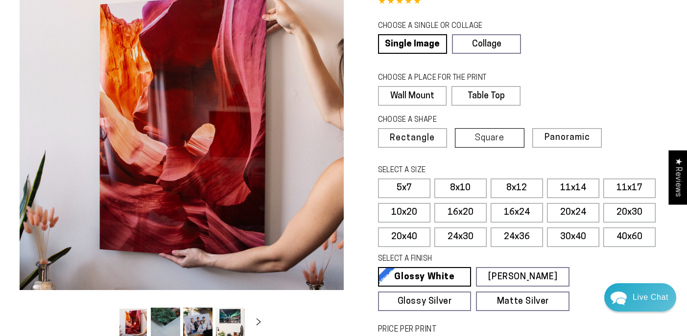
click at [510, 135] on label "Square" at bounding box center [490, 138] width 70 height 20
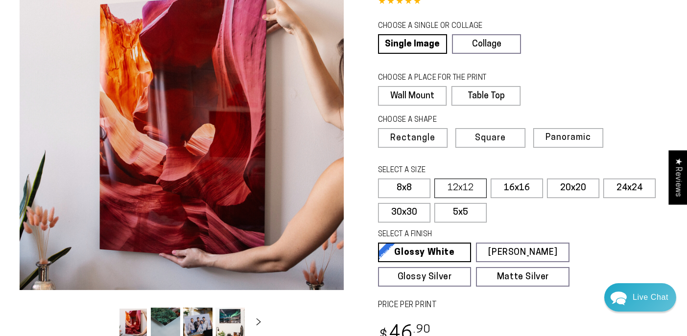
click at [470, 187] on label "12x12" at bounding box center [460, 189] width 52 height 20
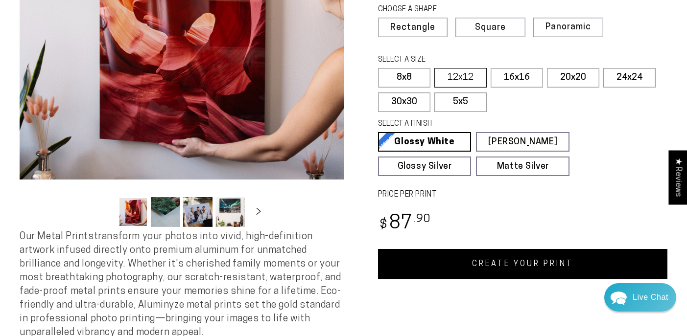
scroll to position [195, 0]
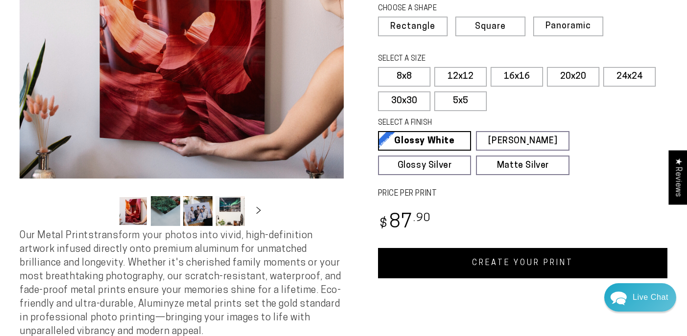
click at [470, 268] on link "CREATE YOUR PRINT" at bounding box center [523, 263] width 290 height 30
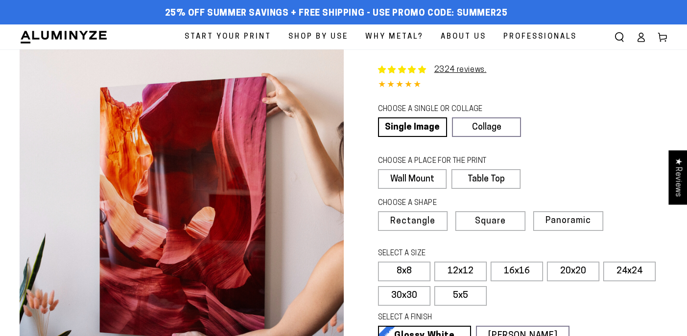
select select "**********"
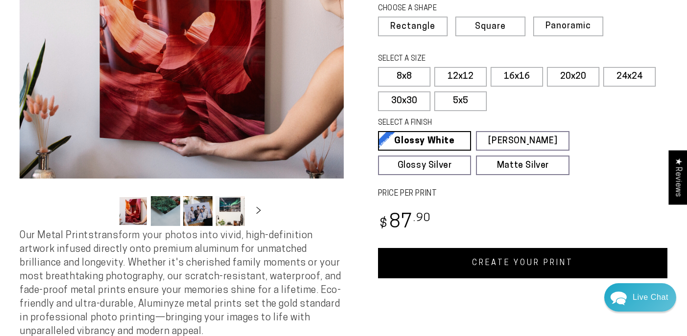
click at [488, 272] on link "CREATE YOUR PRINT" at bounding box center [523, 263] width 290 height 30
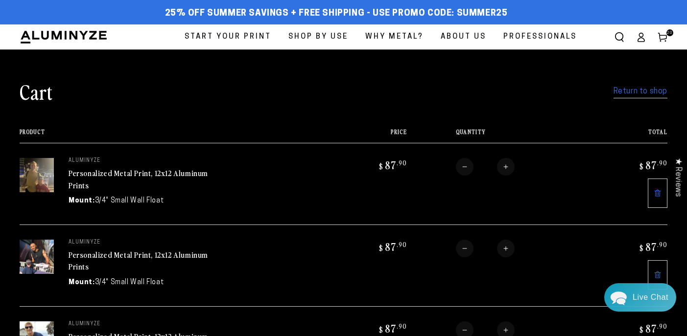
click at [658, 92] on link "Return to shop" at bounding box center [641, 92] width 54 height 14
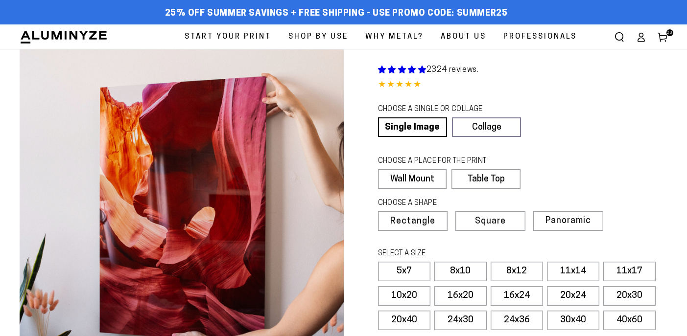
select select "**********"
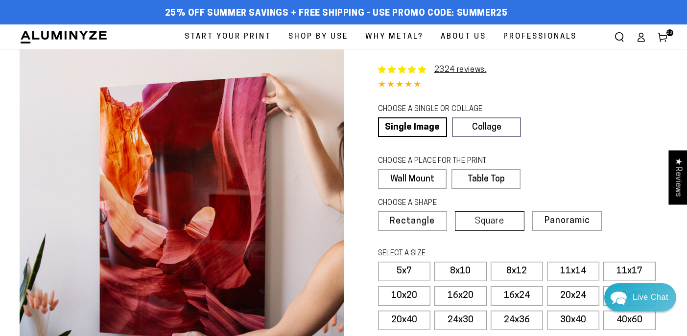
click at [495, 225] on span "Square" at bounding box center [489, 221] width 29 height 9
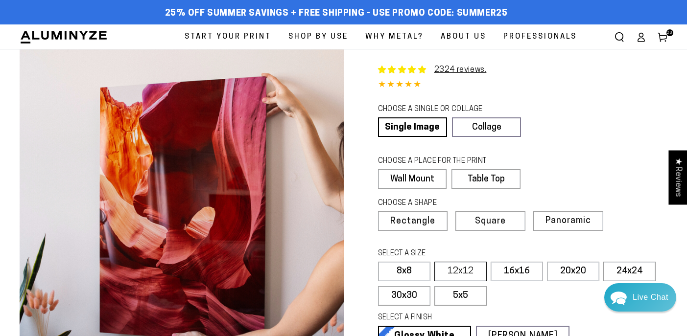
click at [462, 271] on label "12x12" at bounding box center [460, 272] width 52 height 20
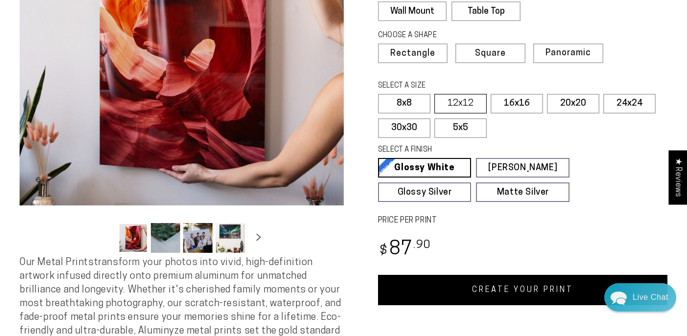
scroll to position [170, 0]
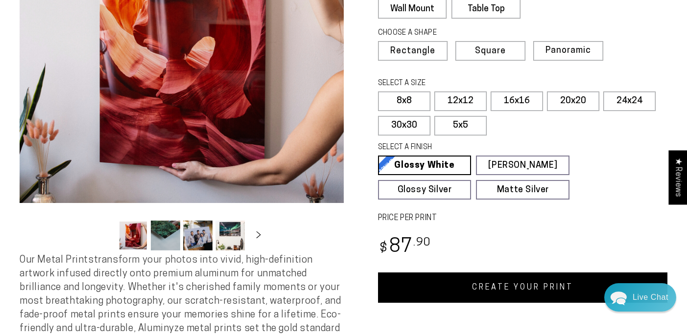
click at [471, 293] on link "CREATE YOUR PRINT" at bounding box center [523, 288] width 290 height 30
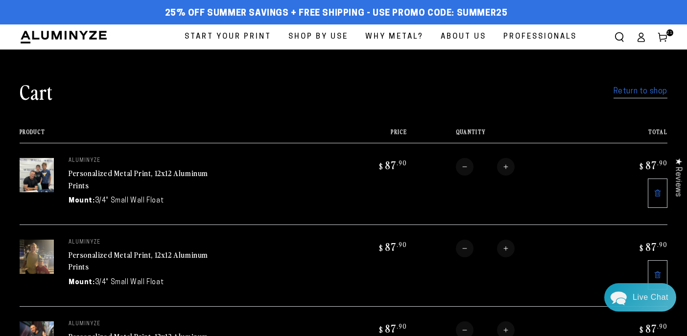
click at [622, 94] on link "Return to shop" at bounding box center [641, 92] width 54 height 14
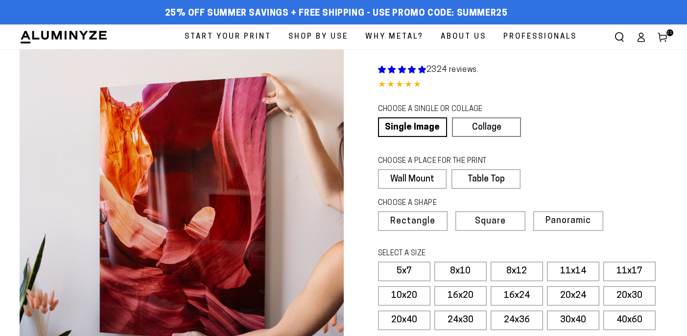
select select "**********"
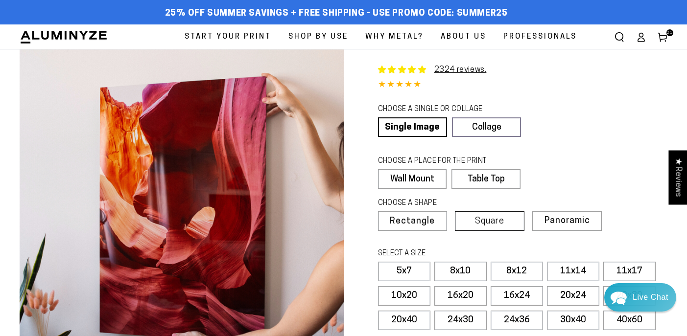
click at [475, 228] on label "Square" at bounding box center [490, 222] width 70 height 20
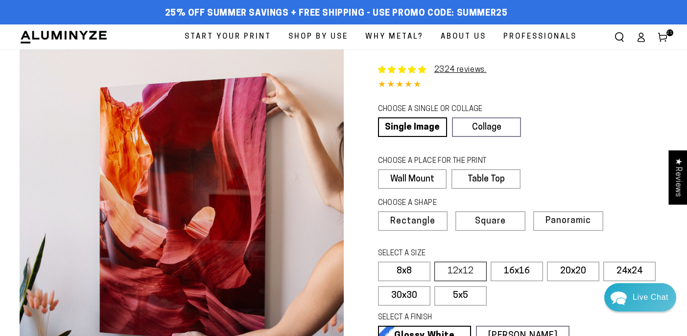
click at [456, 271] on label "12x12" at bounding box center [460, 272] width 52 height 20
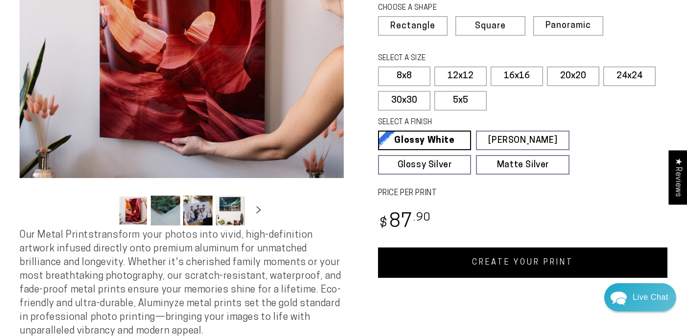
scroll to position [198, 0]
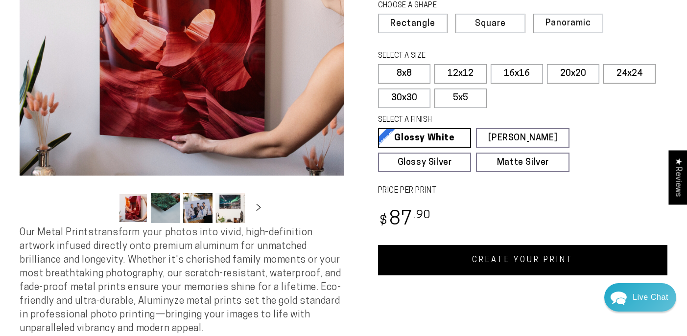
click at [534, 265] on link "CREATE YOUR PRINT" at bounding box center [523, 260] width 290 height 30
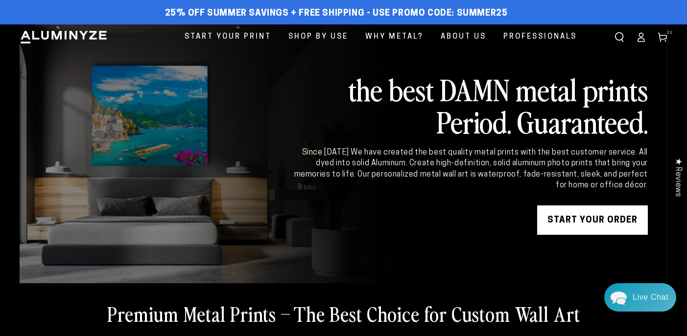
click at [666, 37] on use at bounding box center [662, 37] width 8 height 9
